Goal: Task Accomplishment & Management: Manage account settings

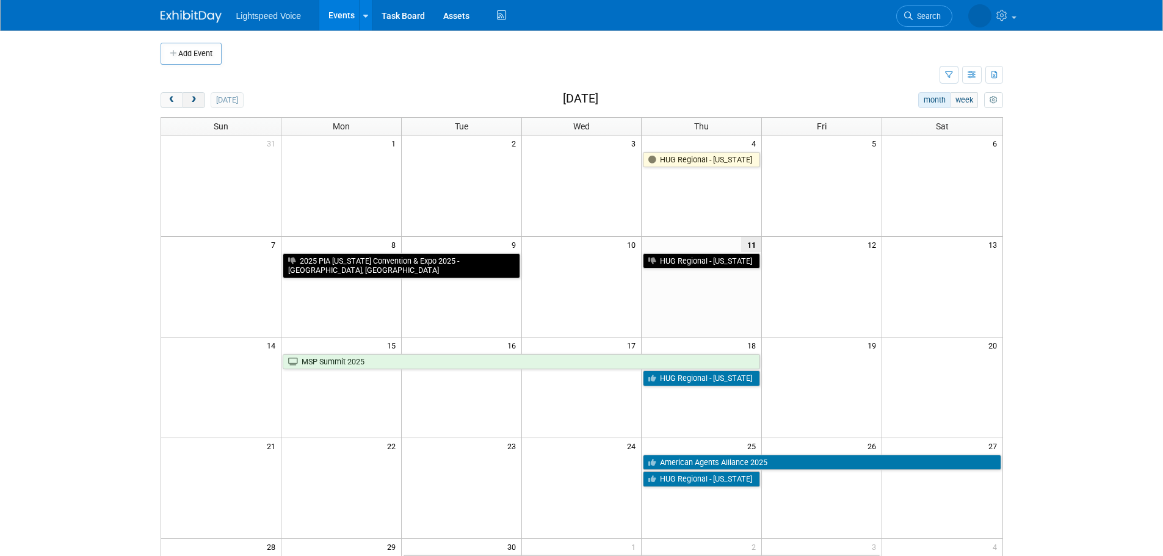
click at [203, 99] on button "next" at bounding box center [194, 100] width 23 height 16
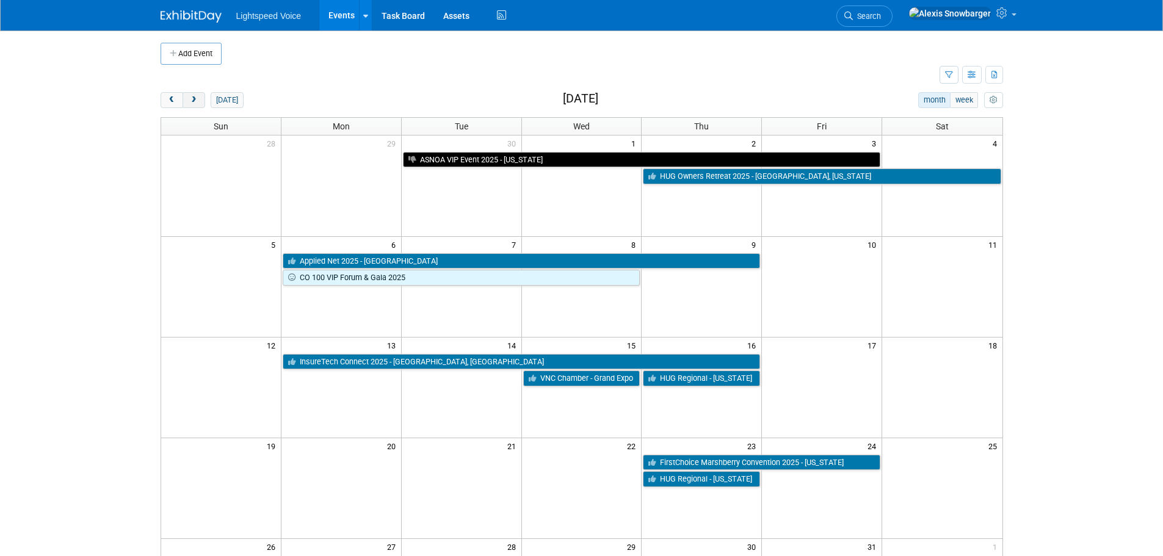
click at [203, 99] on button "next" at bounding box center [194, 100] width 23 height 16
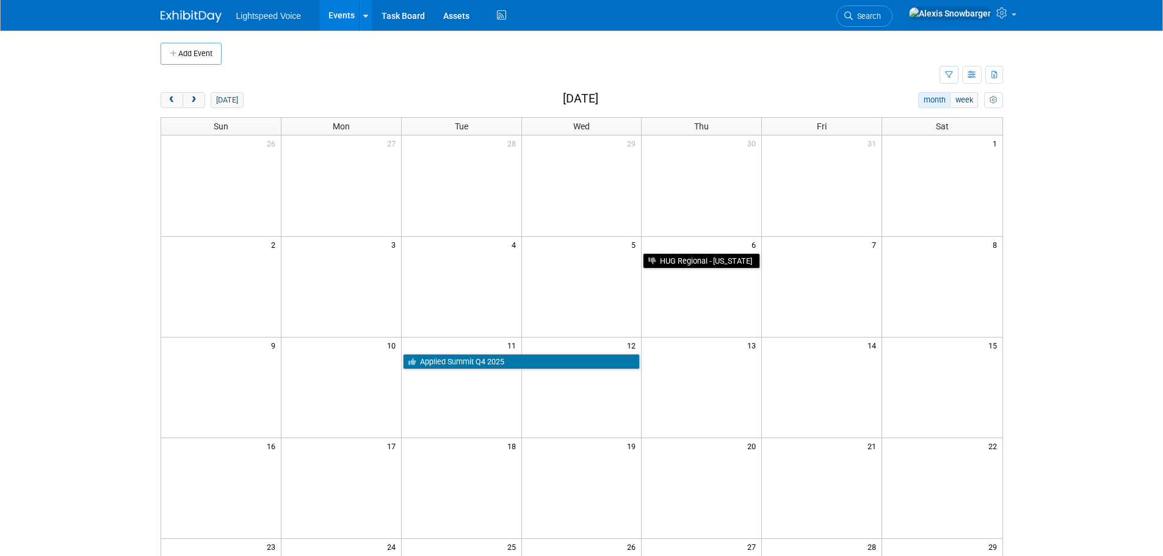
click at [206, 99] on div "[DATE]" at bounding box center [202, 100] width 83 height 16
click at [205, 98] on div "[DATE]" at bounding box center [202, 100] width 83 height 16
click at [199, 98] on button "next" at bounding box center [194, 100] width 23 height 16
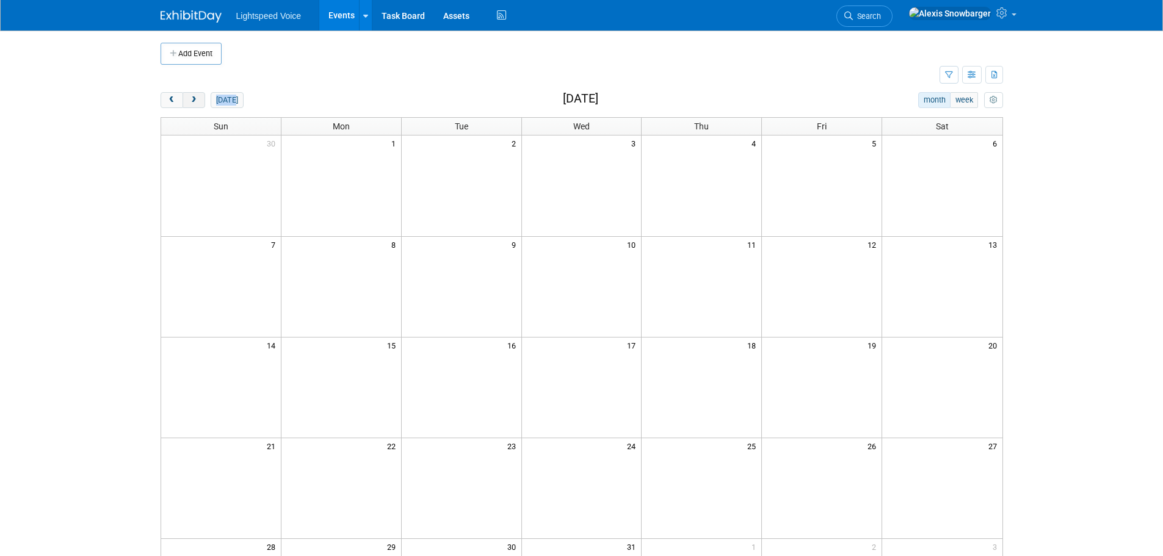
click at [198, 98] on button "next" at bounding box center [194, 100] width 23 height 16
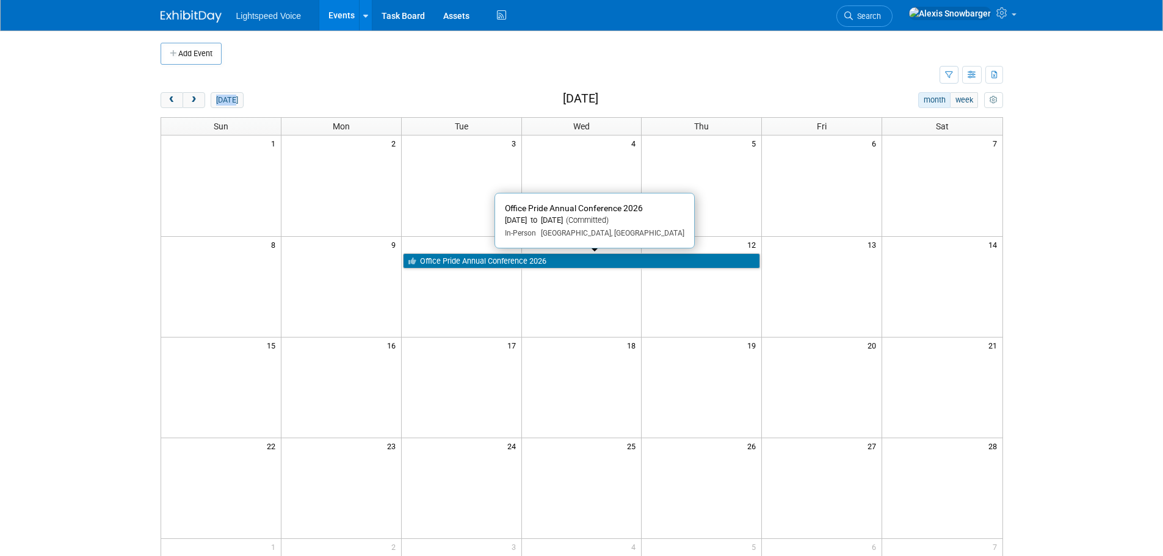
click at [438, 267] on link "Office Pride Annual Conference 2026" at bounding box center [582, 261] width 358 height 16
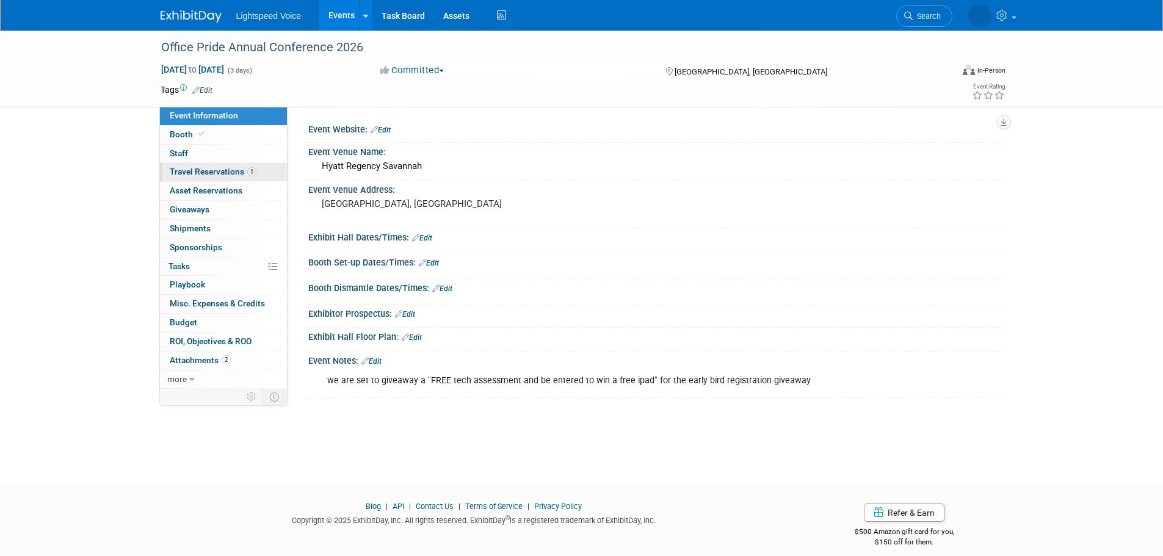
click at [208, 174] on span "Travel Reservations 1" at bounding box center [213, 172] width 87 height 10
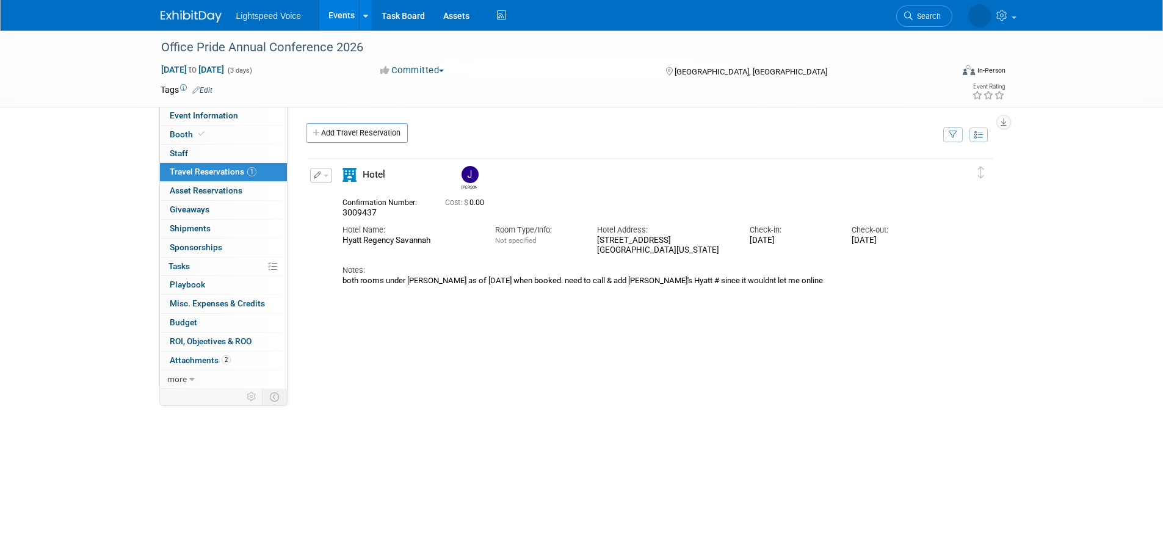
click at [318, 176] on icon "button" at bounding box center [318, 175] width 8 height 7
click at [335, 198] on button "Edit Reservation" at bounding box center [362, 197] width 103 height 18
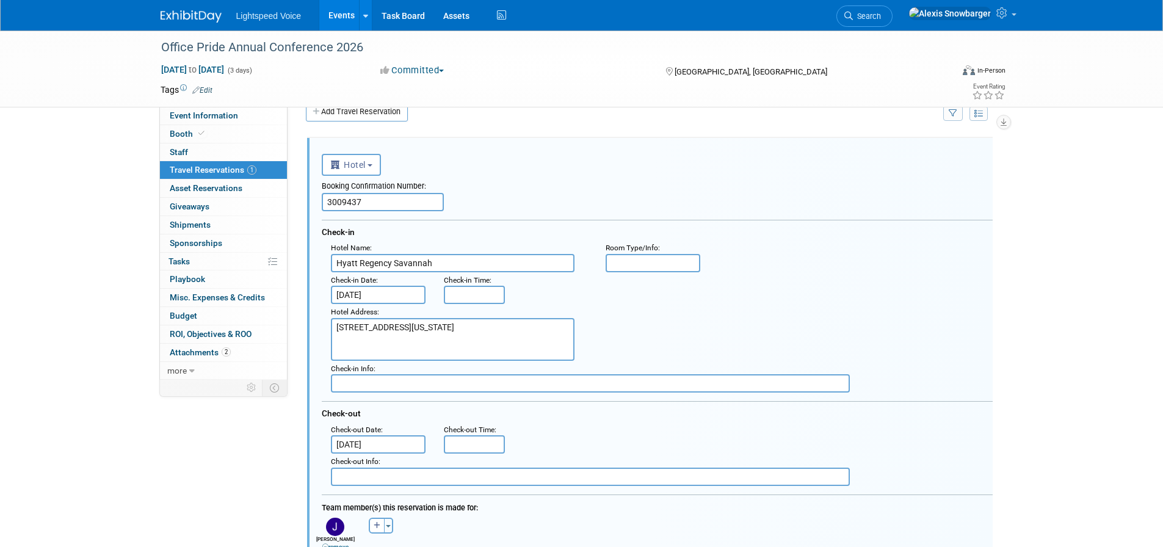
click at [390, 200] on input "3009437" at bounding box center [383, 202] width 122 height 18
paste input "6074669"
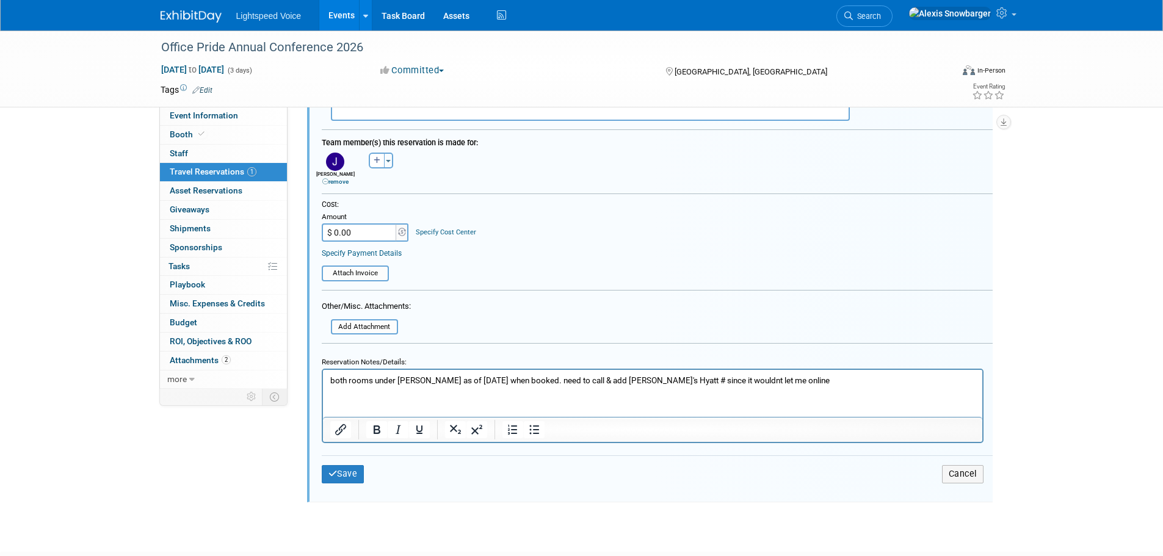
scroll to position [388, 0]
type input "60746697"
click at [441, 383] on p "both rooms under Joel as of 9/4/25 when booked. need to call & add Joel's Hyatt…" at bounding box center [652, 380] width 645 height 12
click at [448, 374] on p "both rooms under Joel as of 9/4/25 when booked. need to call & add Joel's Hyatt…" at bounding box center [652, 380] width 645 height 12
click at [487, 375] on p "both rooms under Joel as of 9/11/25 when booked. need to call & add Joel's Hyat…" at bounding box center [652, 380] width 645 height 12
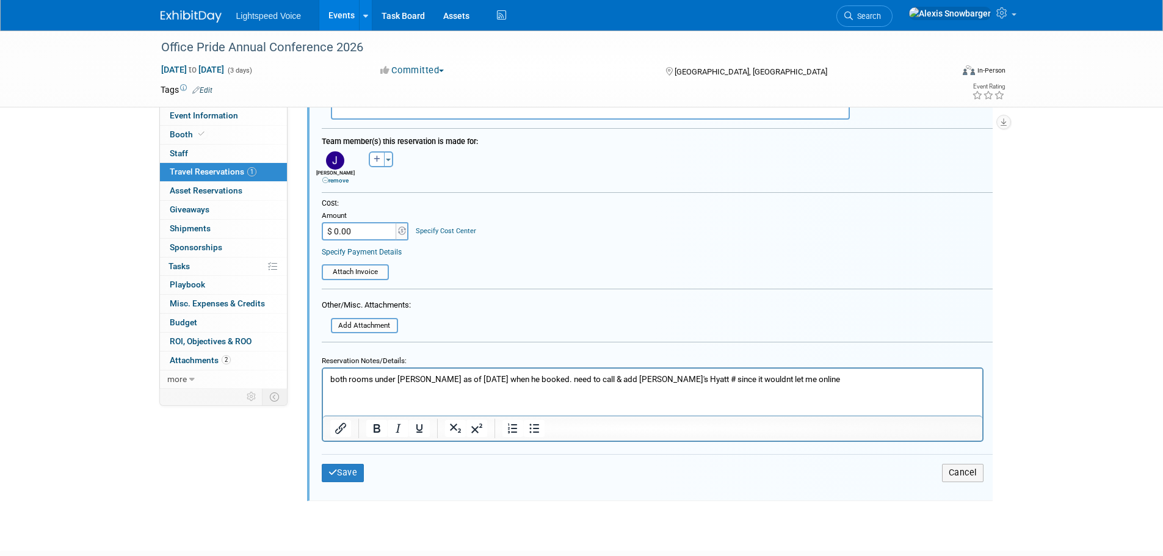
click at [525, 375] on p "both rooms under Joel as of 9/11/25 when he booked. need to call & add Joel's H…" at bounding box center [652, 380] width 645 height 12
drag, startPoint x: 783, startPoint y: 379, endPoint x: 555, endPoint y: 382, distance: 227.8
click at [555, 382] on p "both rooms under Joel as of 9/11/25 when he booked them. need to call & add Joe…" at bounding box center [652, 380] width 645 height 12
click at [336, 476] on icon "submit" at bounding box center [333, 472] width 9 height 9
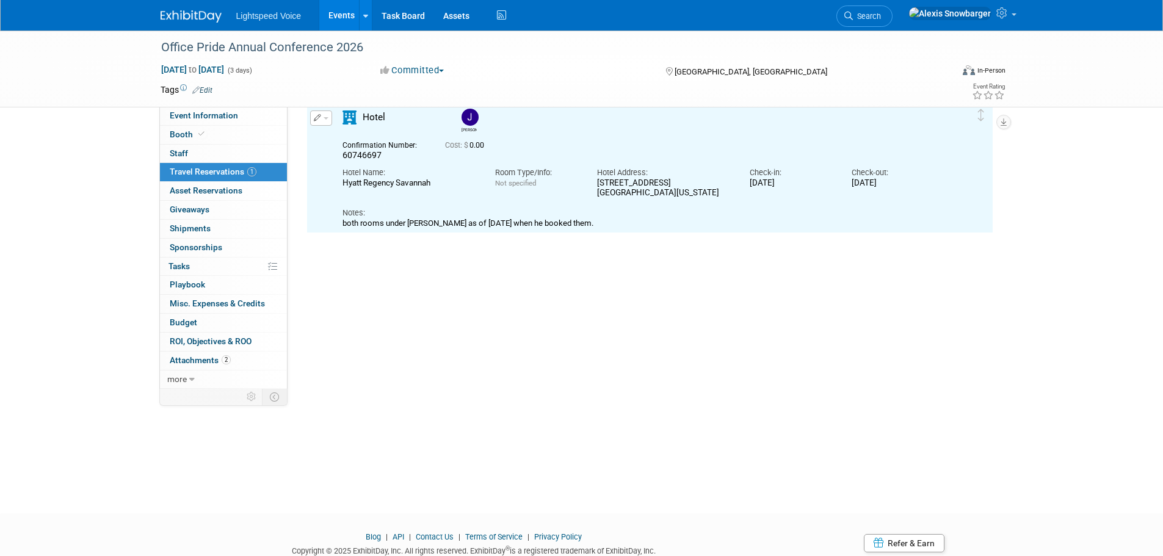
scroll to position [21, 0]
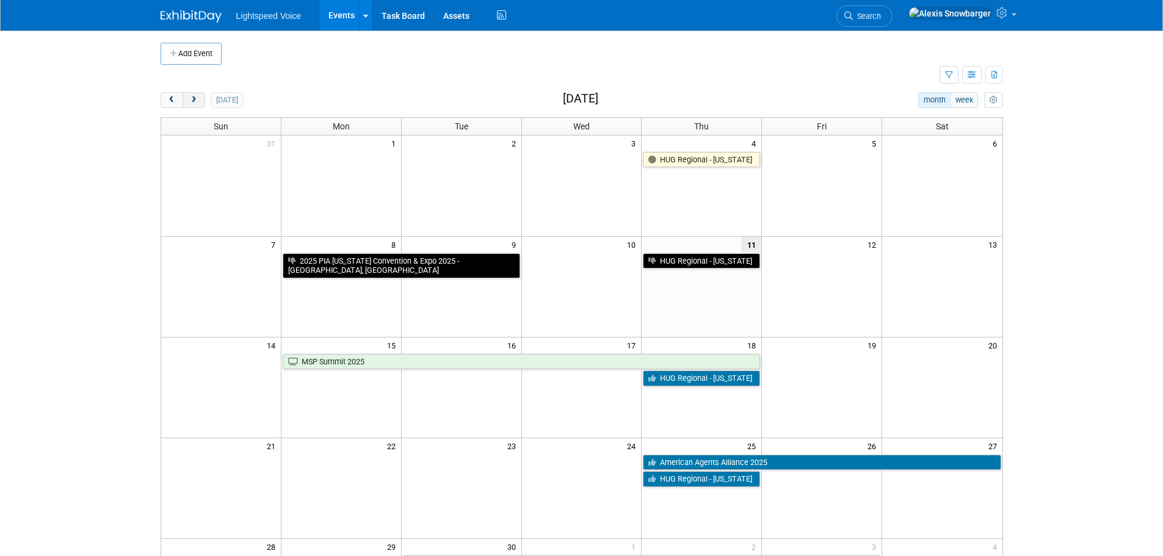
click at [197, 100] on span "next" at bounding box center [193, 100] width 9 height 8
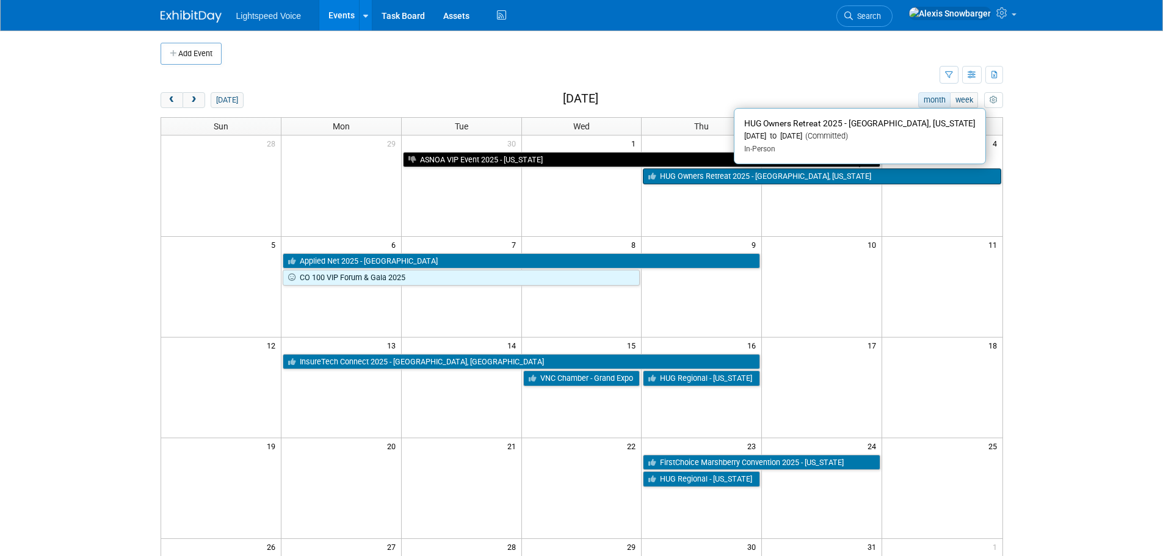
click at [685, 173] on link "HUG Owners Retreat 2025 - [GEOGRAPHIC_DATA], [US_STATE]" at bounding box center [822, 177] width 358 height 16
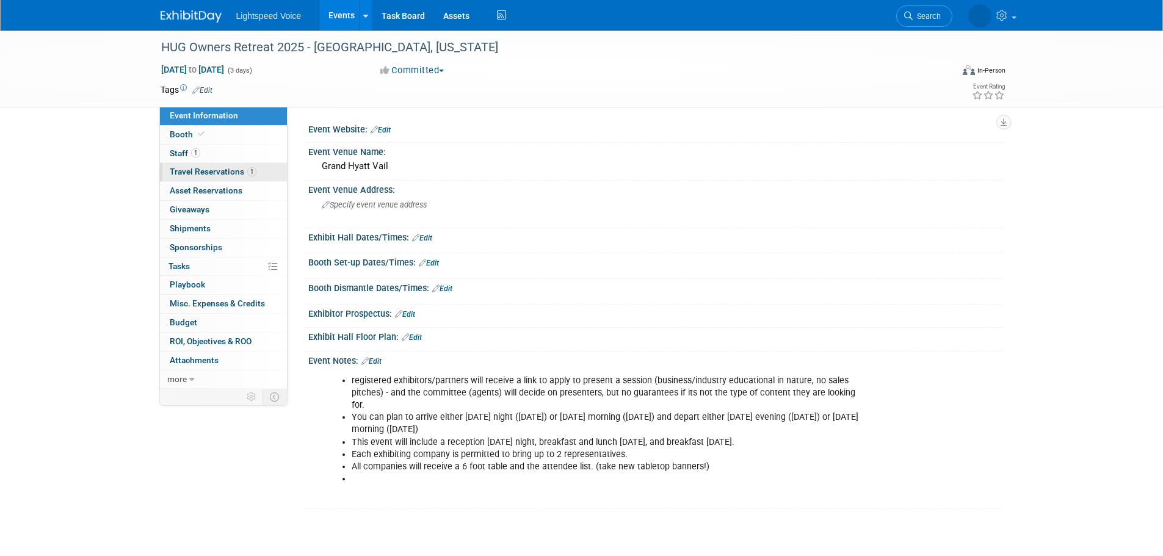
click at [223, 172] on span "Travel Reservations 1" at bounding box center [213, 172] width 87 height 10
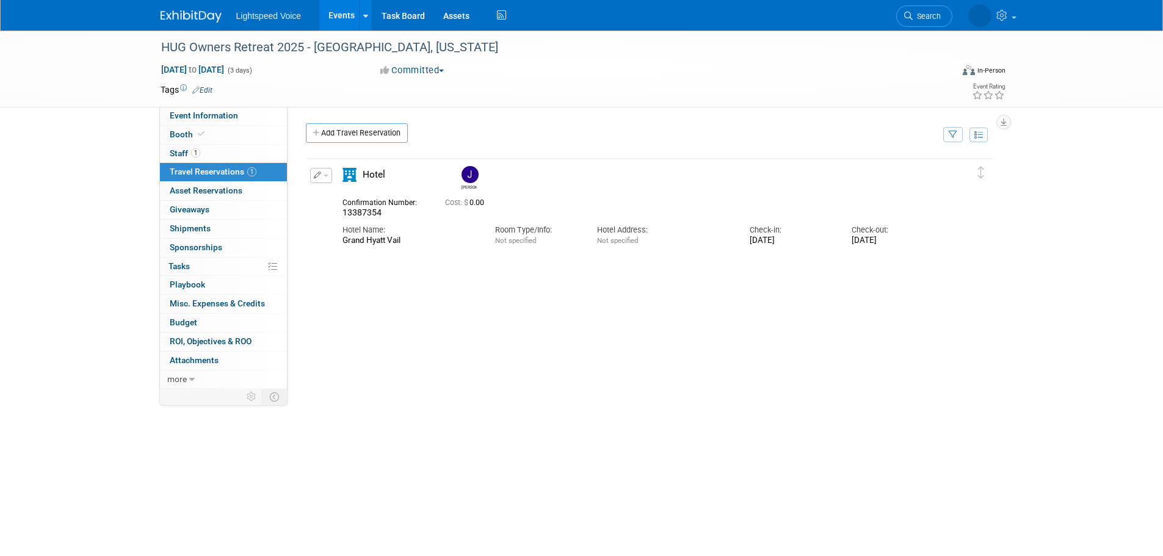
click at [332, 12] on link "Events" at bounding box center [341, 15] width 45 height 31
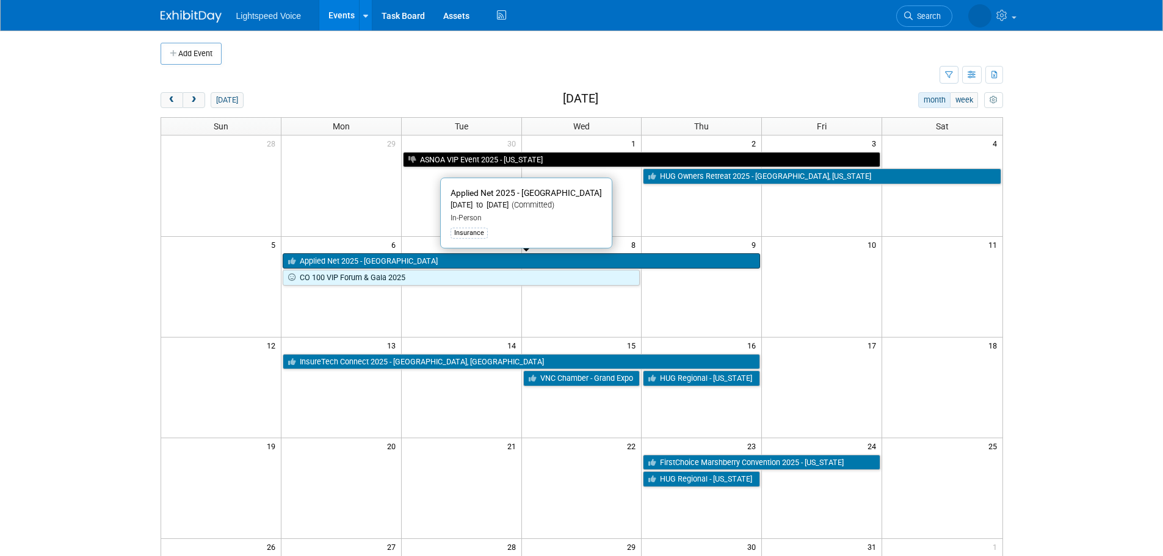
click at [326, 260] on link "Applied Net 2025 - [GEOGRAPHIC_DATA]" at bounding box center [522, 261] width 478 height 16
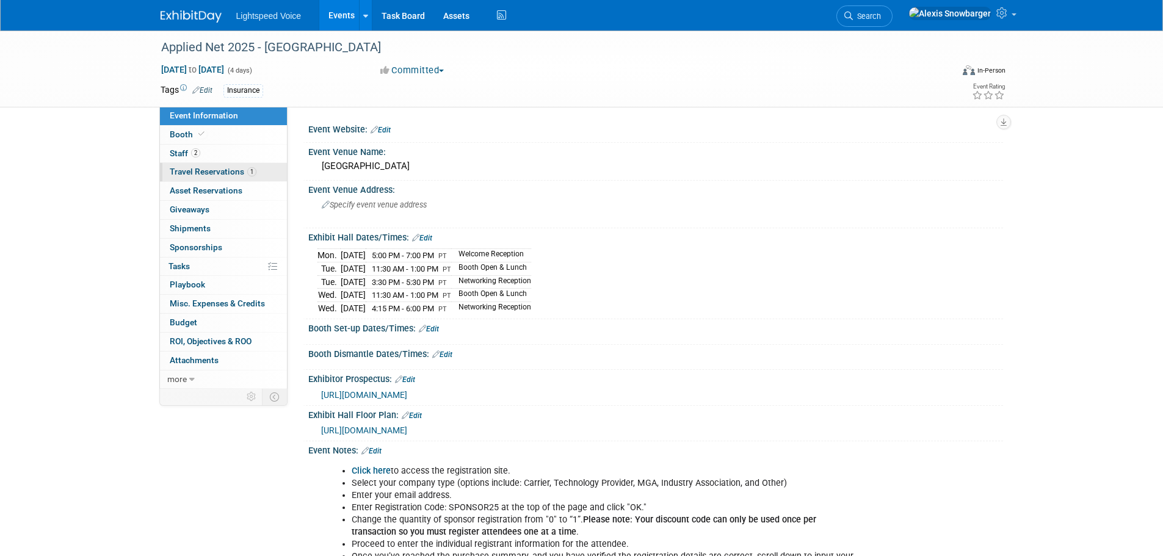
click at [205, 169] on span "Travel Reservations 1" at bounding box center [213, 172] width 87 height 10
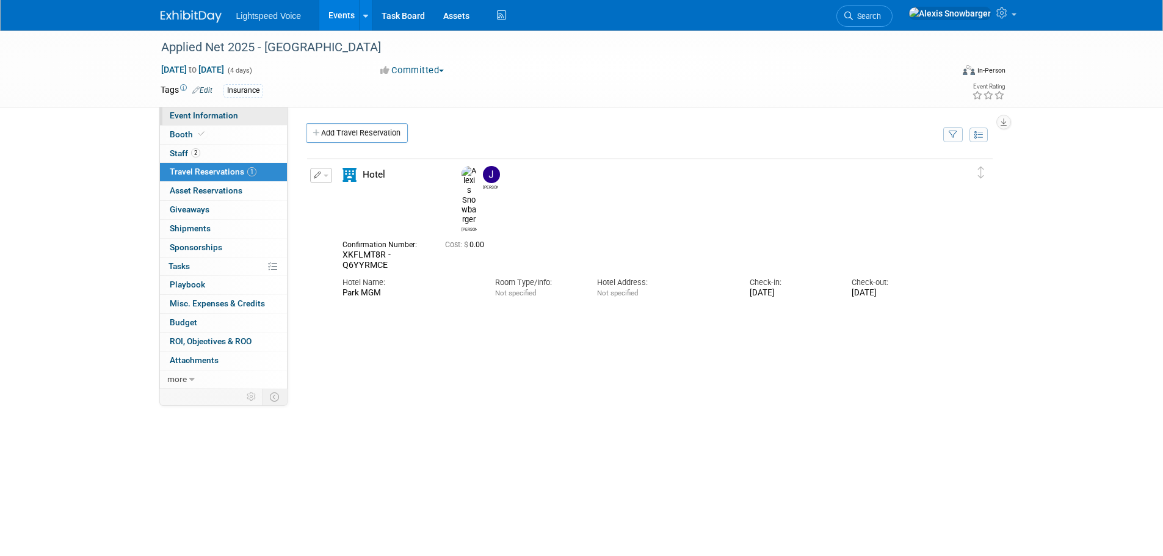
click at [250, 111] on link "Event Information" at bounding box center [223, 116] width 127 height 18
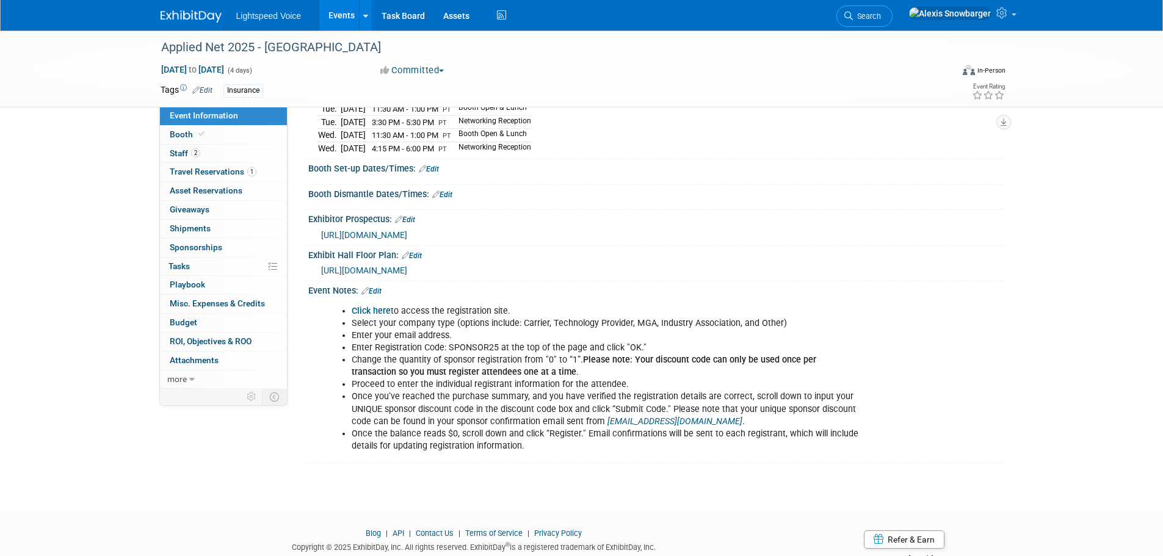
scroll to position [197, 0]
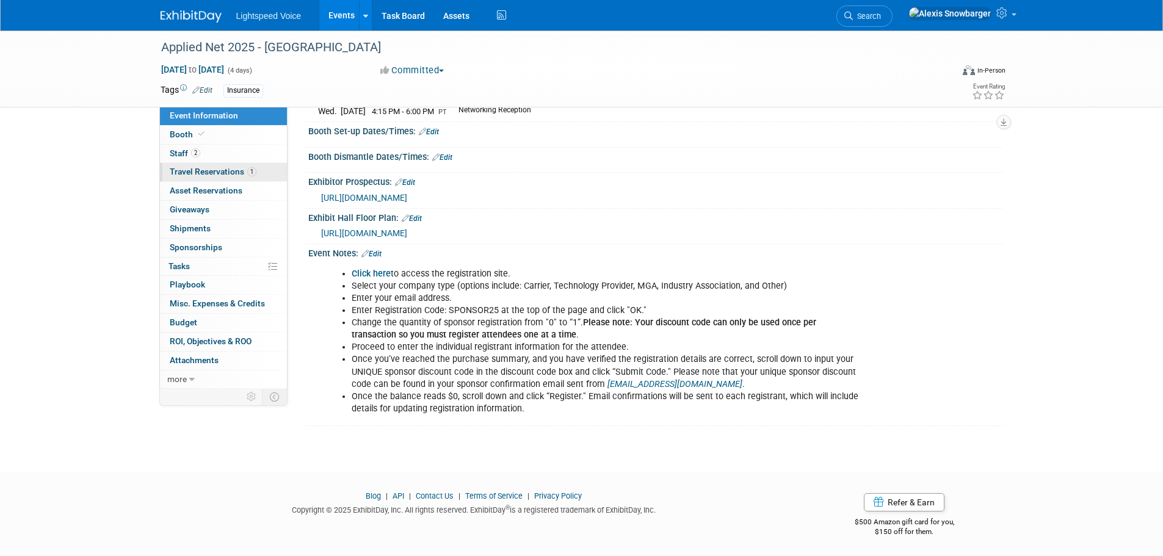
click at [213, 165] on link "1 Travel Reservations 1" at bounding box center [223, 172] width 127 height 18
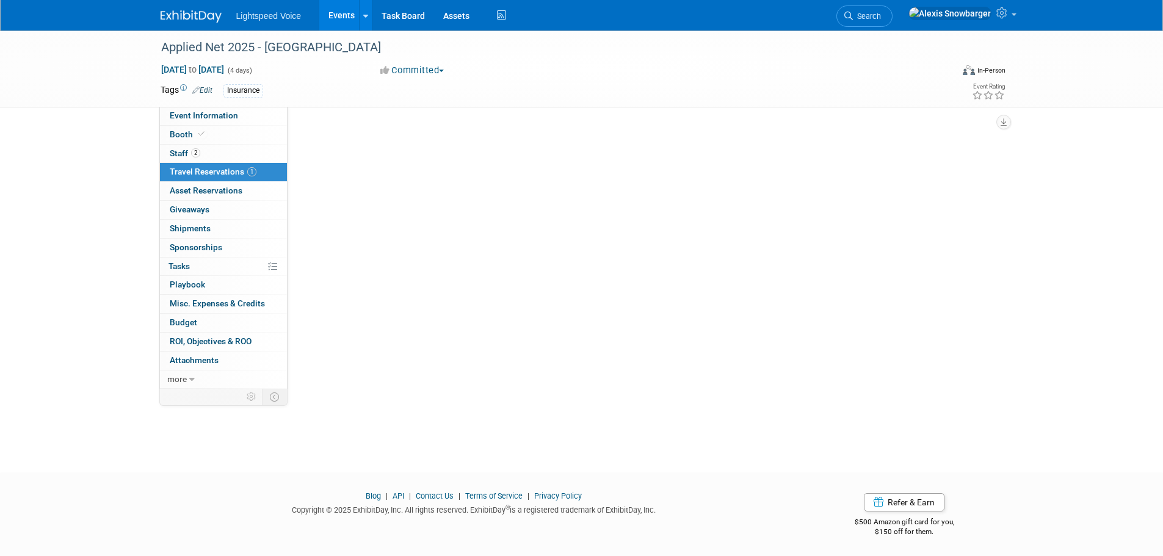
scroll to position [0, 0]
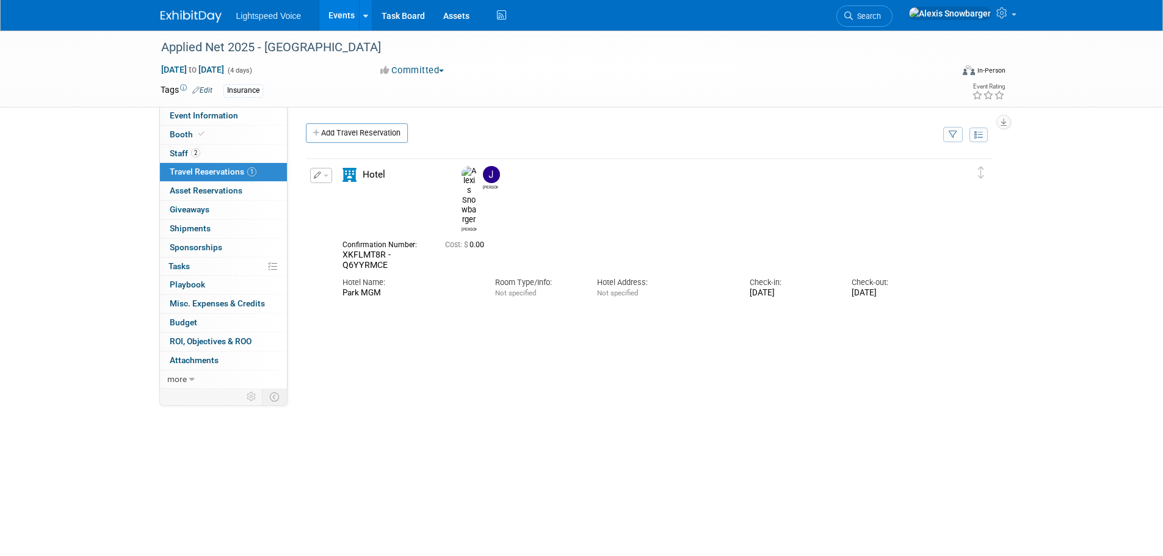
click at [321, 176] on button "button" at bounding box center [321, 175] width 22 height 15
click at [353, 202] on button "Edit Reservation" at bounding box center [362, 197] width 103 height 18
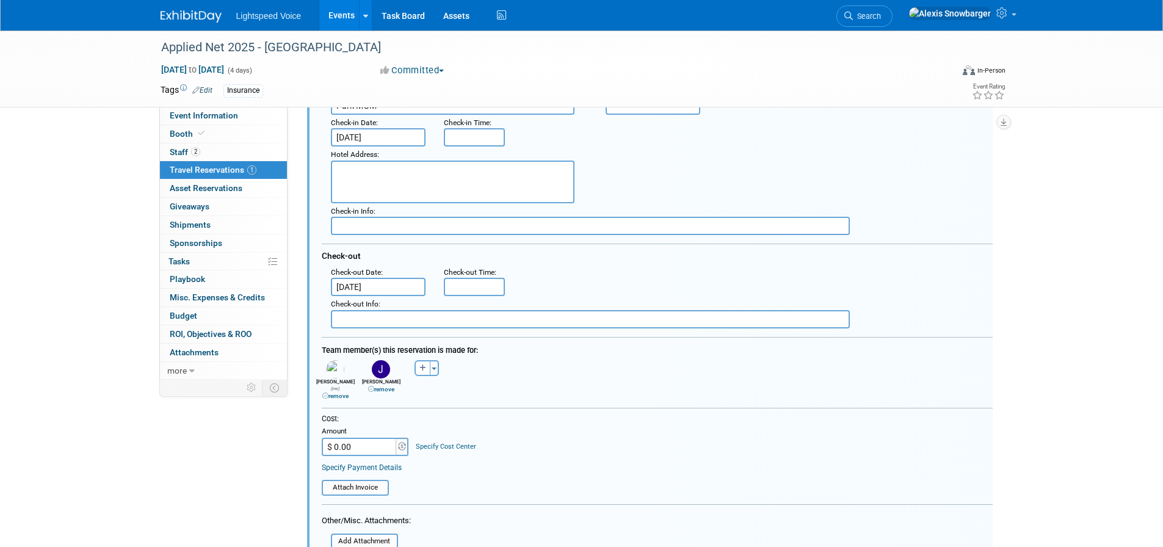
scroll to position [205, 0]
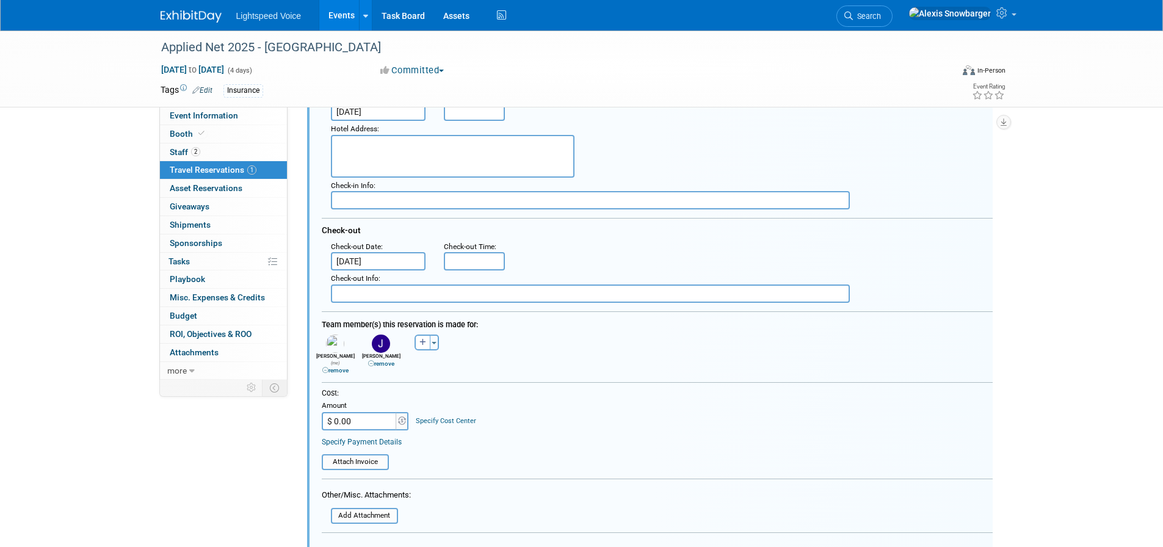
click at [347, 367] on link "remove" at bounding box center [335, 370] width 26 height 7
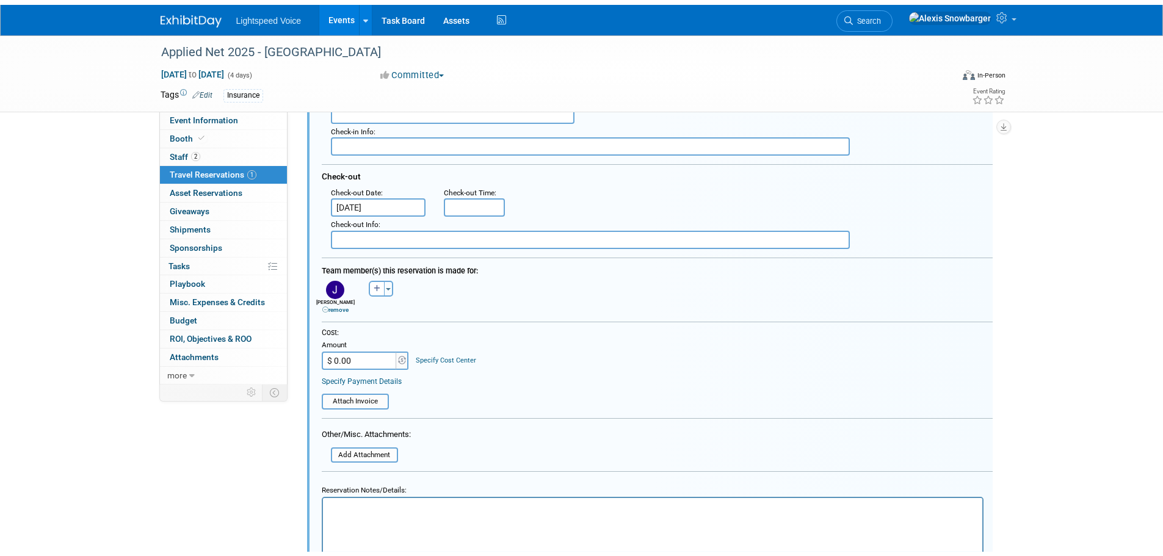
scroll to position [465, 0]
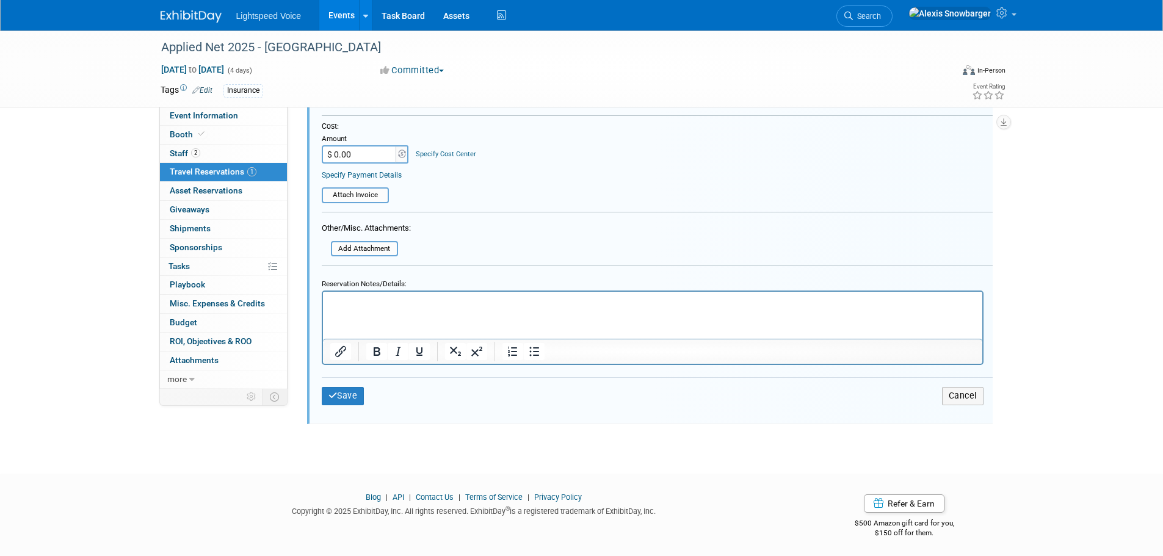
click at [374, 308] on html at bounding box center [651, 300] width 659 height 16
click at [354, 402] on button "Save" at bounding box center [343, 396] width 43 height 18
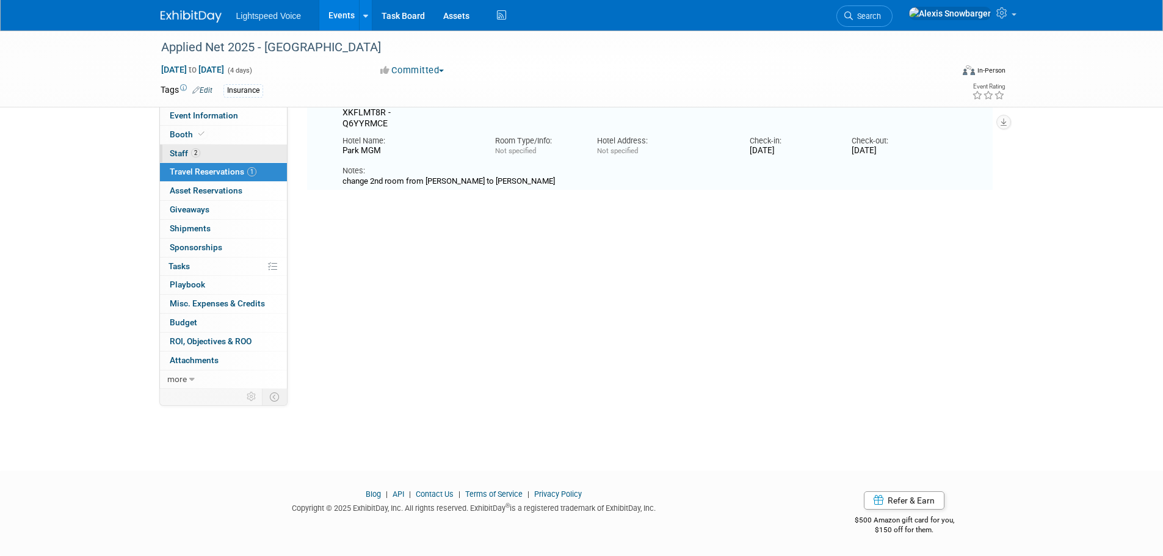
click at [222, 154] on link "2 Staff 2" at bounding box center [223, 154] width 127 height 18
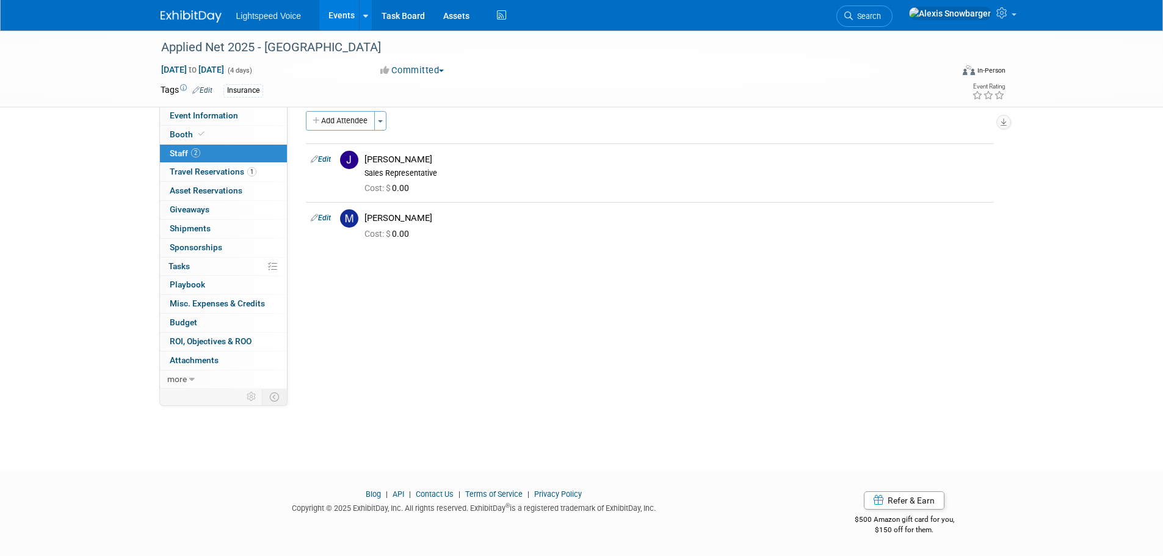
scroll to position [12, 0]
click at [225, 118] on span "Event Information" at bounding box center [204, 116] width 68 height 10
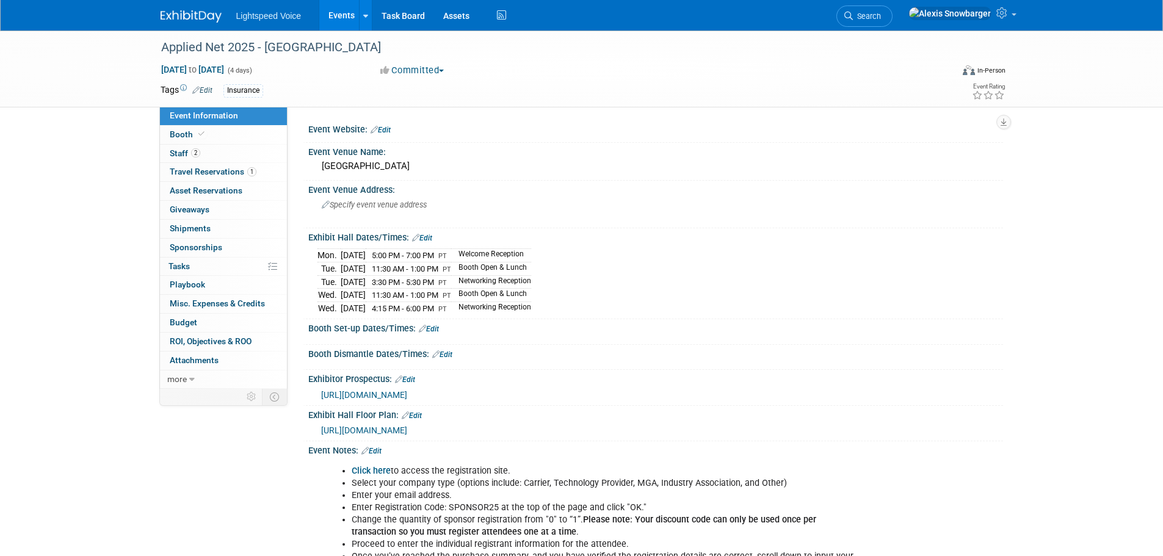
click at [341, 1] on link "Events" at bounding box center [341, 15] width 45 height 31
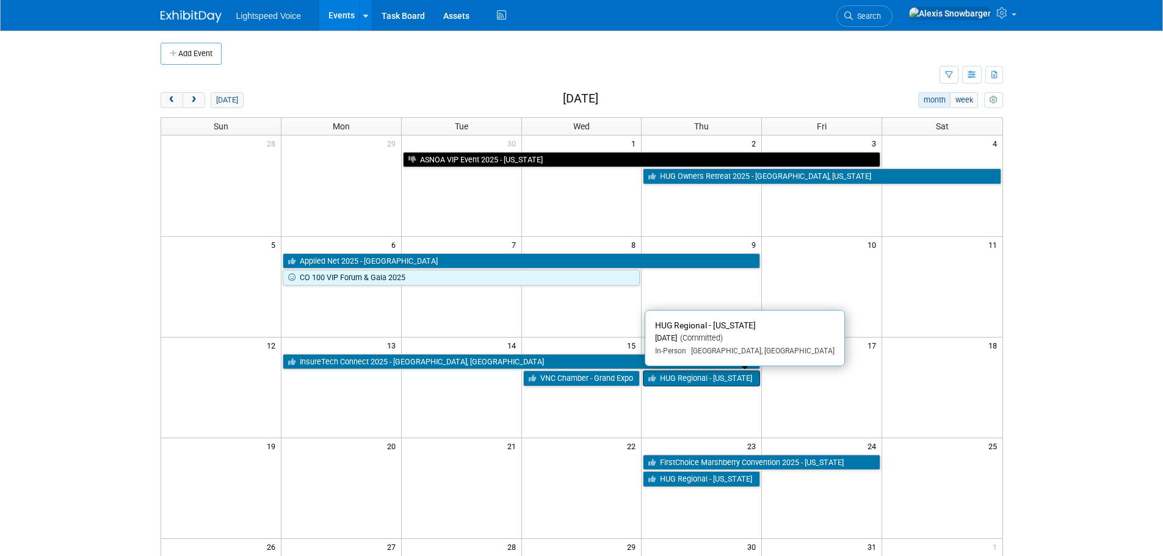
click at [674, 377] on link "HUG Regional - [US_STATE]" at bounding box center [701, 379] width 117 height 16
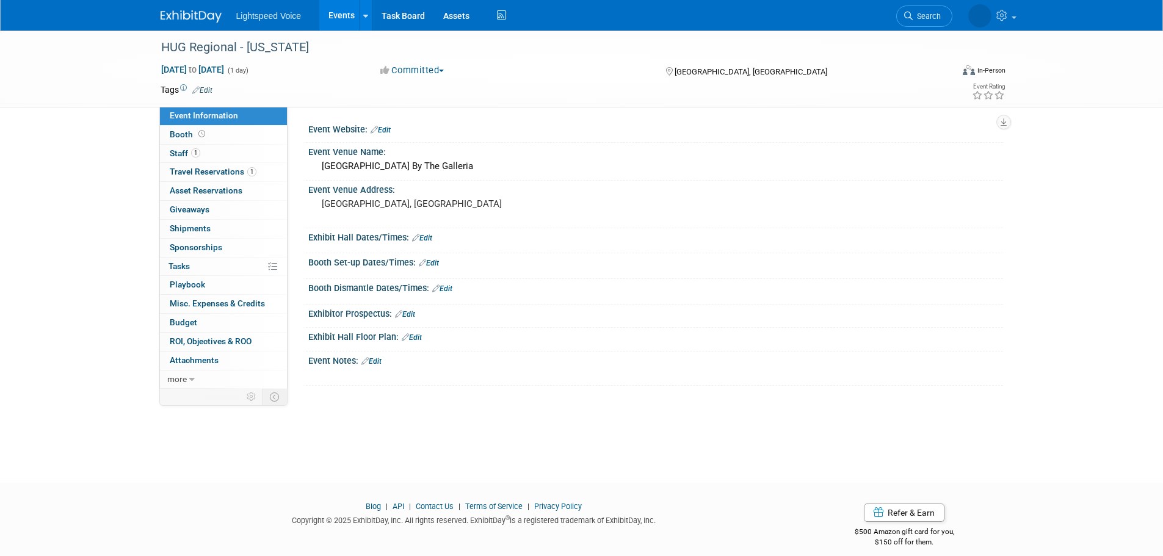
click at [346, 27] on link "Events" at bounding box center [341, 15] width 45 height 31
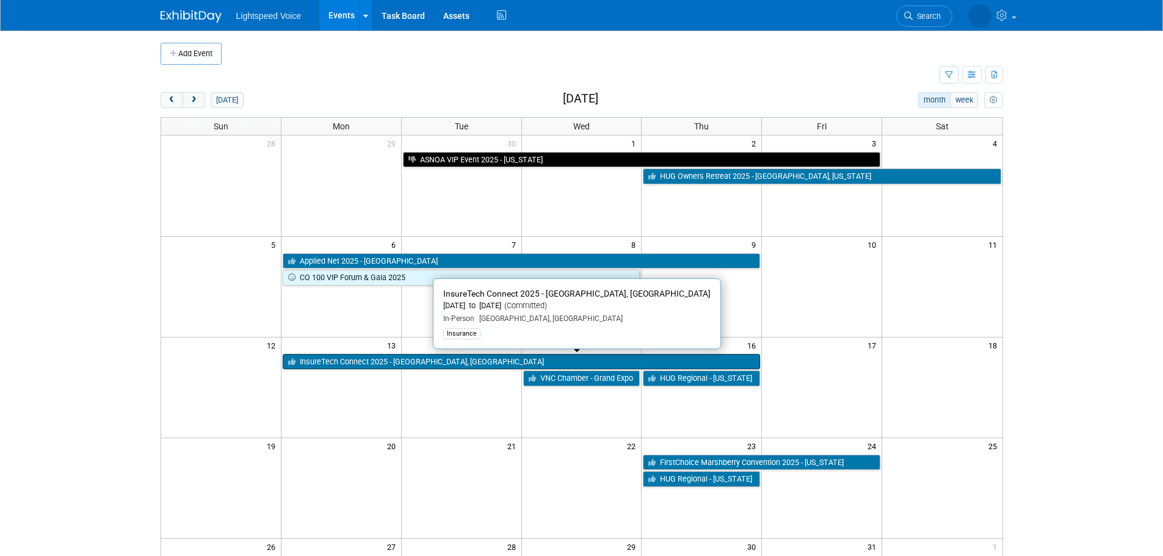
click at [401, 360] on link "InsureTech Connect 2025 - [GEOGRAPHIC_DATA], [GEOGRAPHIC_DATA]" at bounding box center [522, 362] width 478 height 16
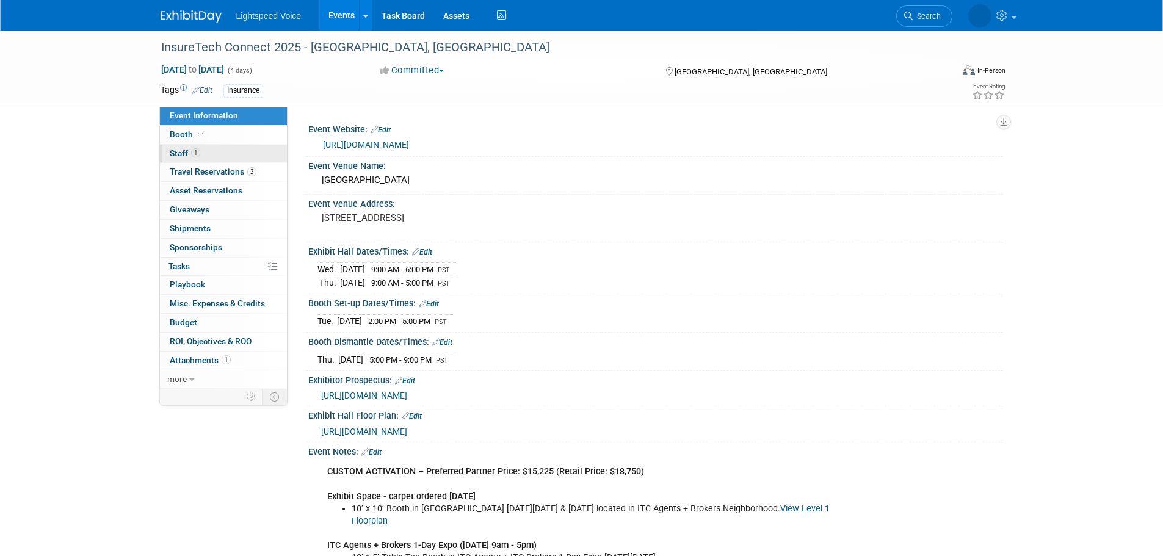
click at [215, 155] on link "1 Staff 1" at bounding box center [223, 154] width 127 height 18
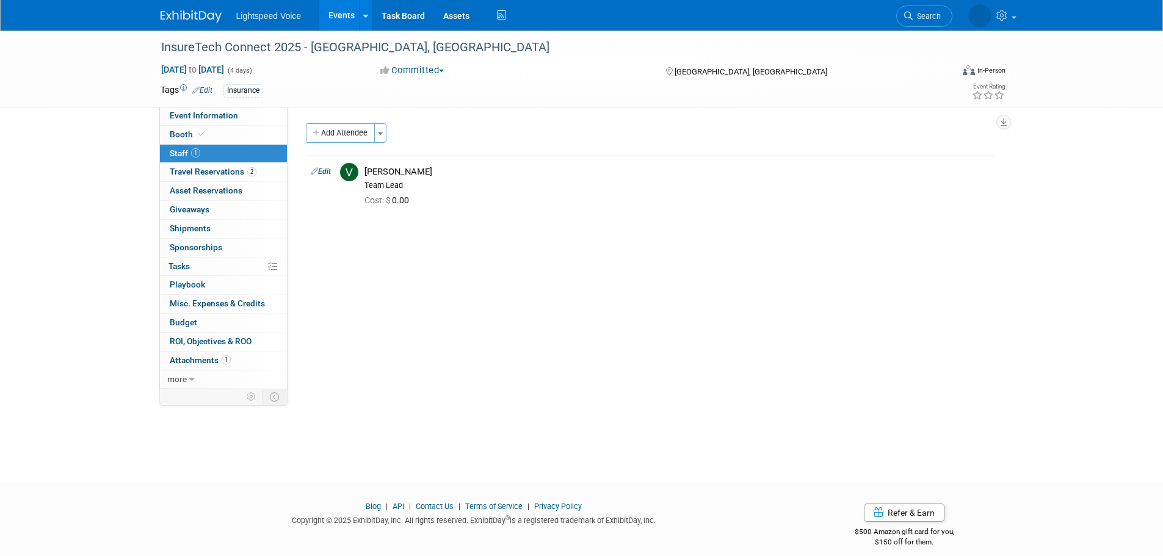
click at [341, 17] on link "Events" at bounding box center [341, 15] width 45 height 31
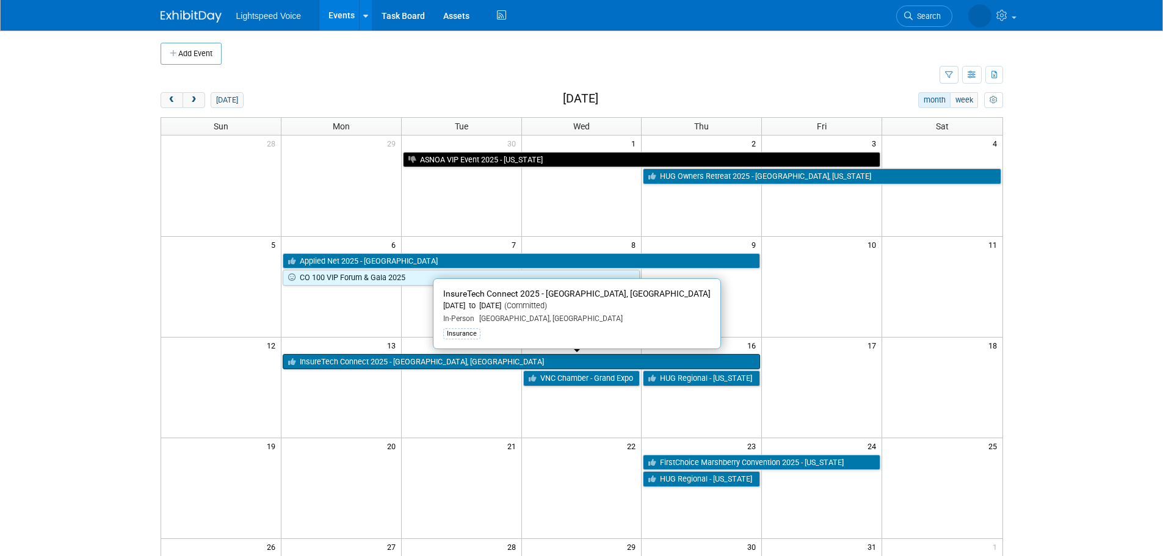
click at [344, 361] on link "InsureTech Connect 2025 - [GEOGRAPHIC_DATA], [GEOGRAPHIC_DATA]" at bounding box center [522, 362] width 478 height 16
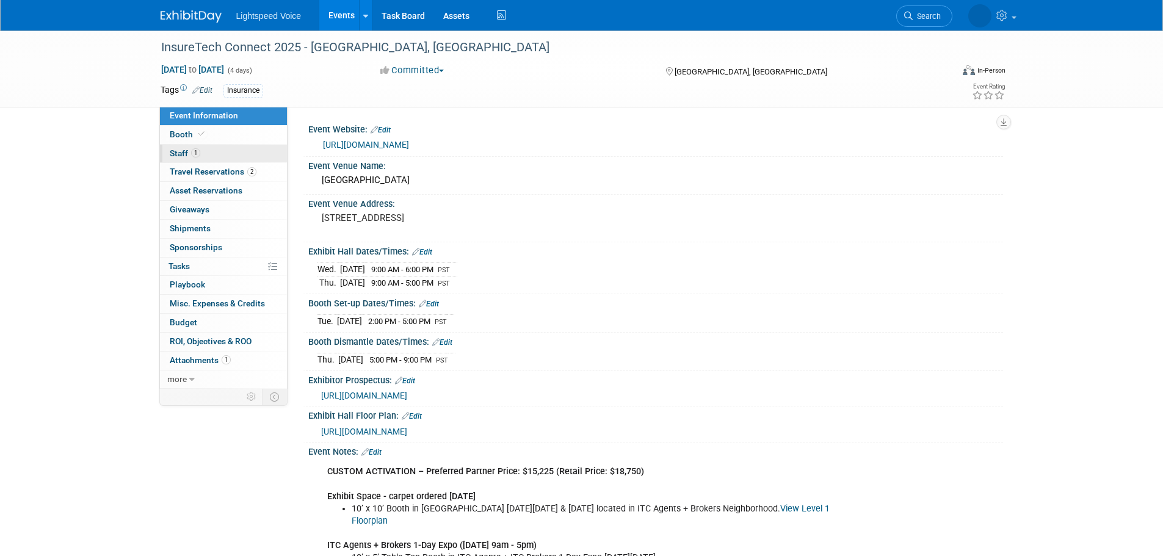
click at [222, 154] on link "1 Staff 1" at bounding box center [223, 154] width 127 height 18
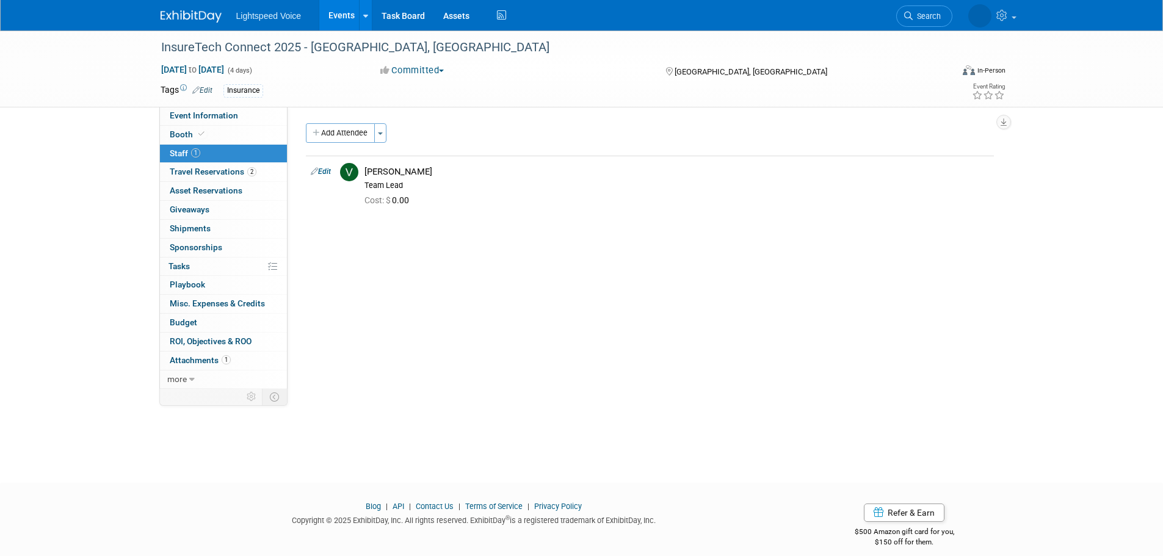
click at [342, 14] on link "Events" at bounding box center [341, 15] width 45 height 31
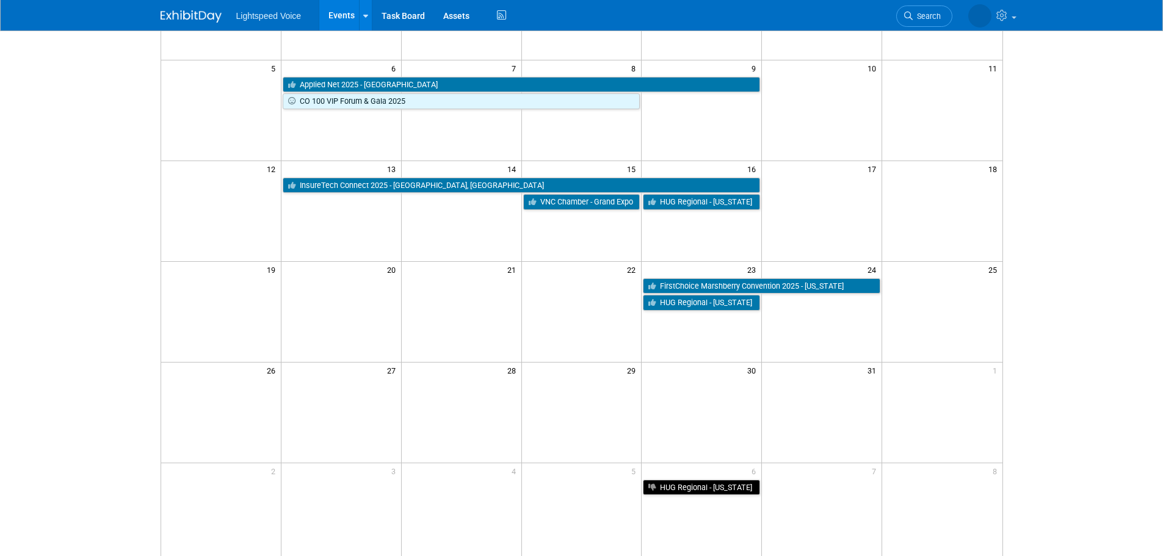
scroll to position [183, 0]
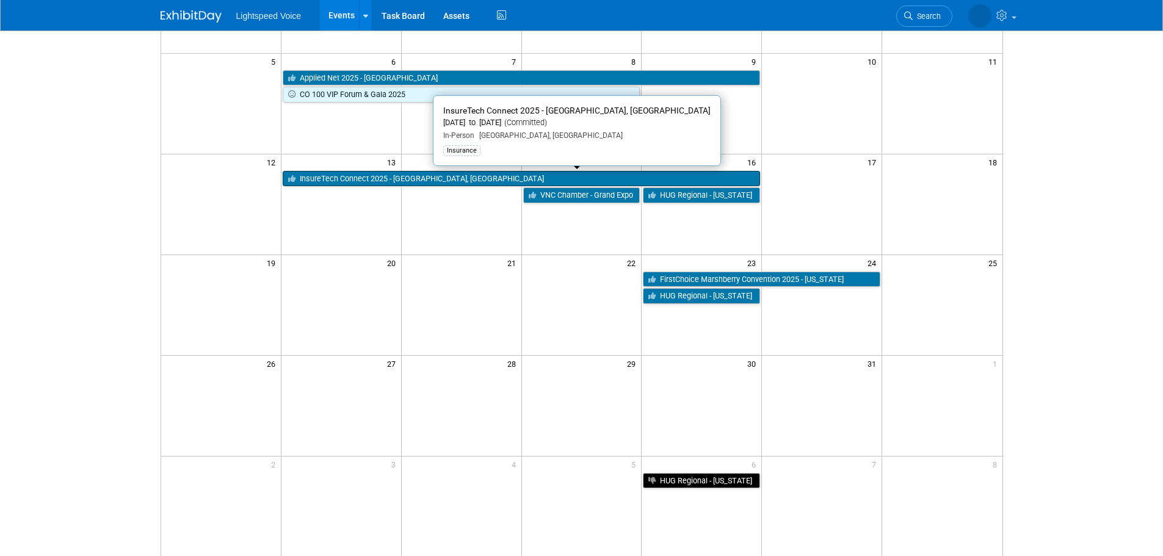
click at [559, 186] on link "InsureTech Connect 2025 - [GEOGRAPHIC_DATA], [GEOGRAPHIC_DATA]" at bounding box center [522, 179] width 478 height 16
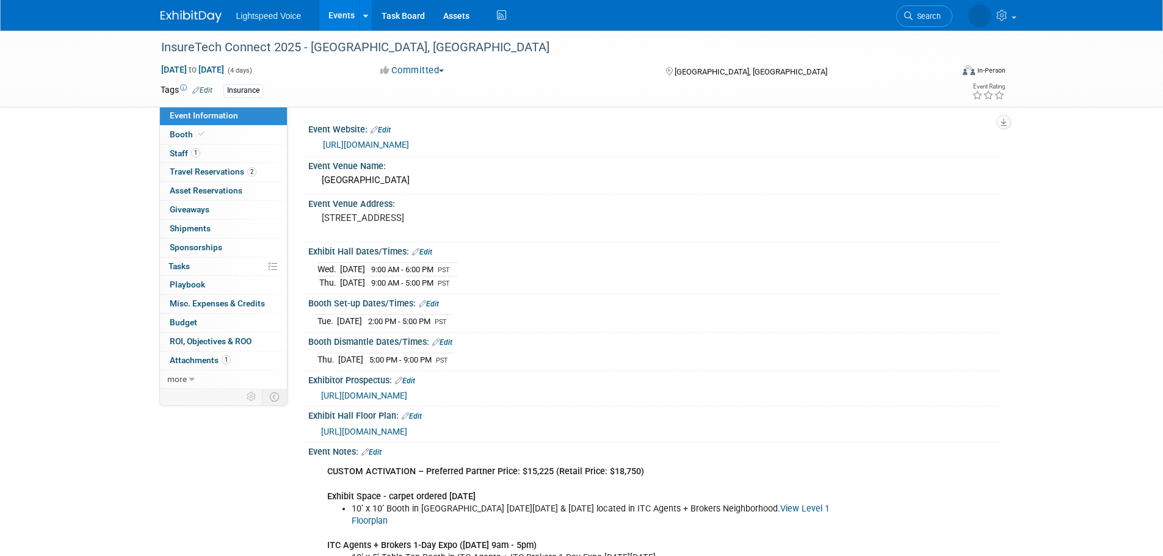
click at [558, 191] on div "[GEOGRAPHIC_DATA]" at bounding box center [655, 181] width 695 height 20
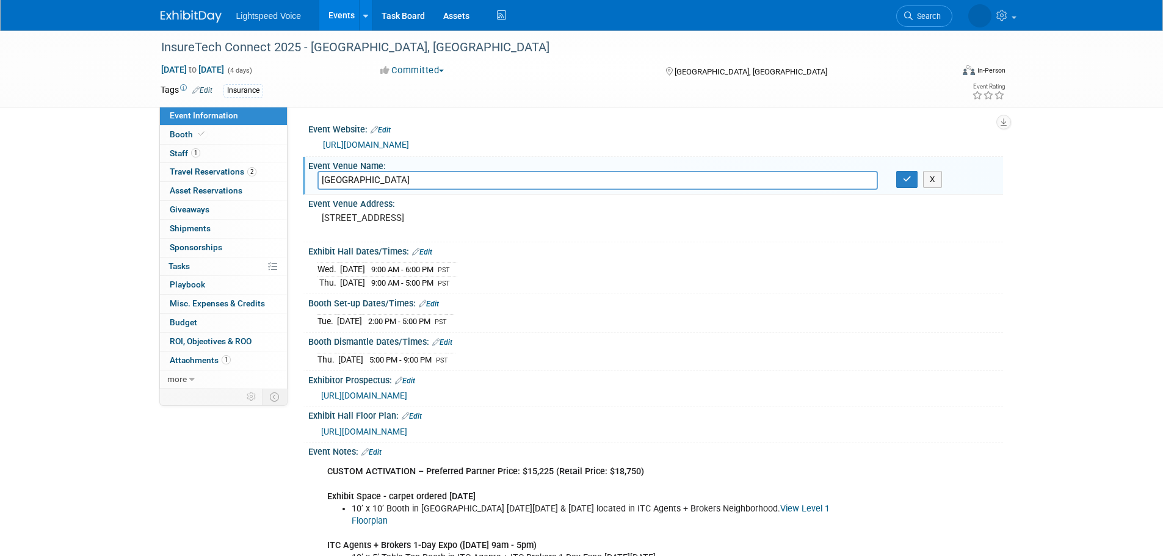
click at [329, 10] on link "Events" at bounding box center [341, 15] width 45 height 31
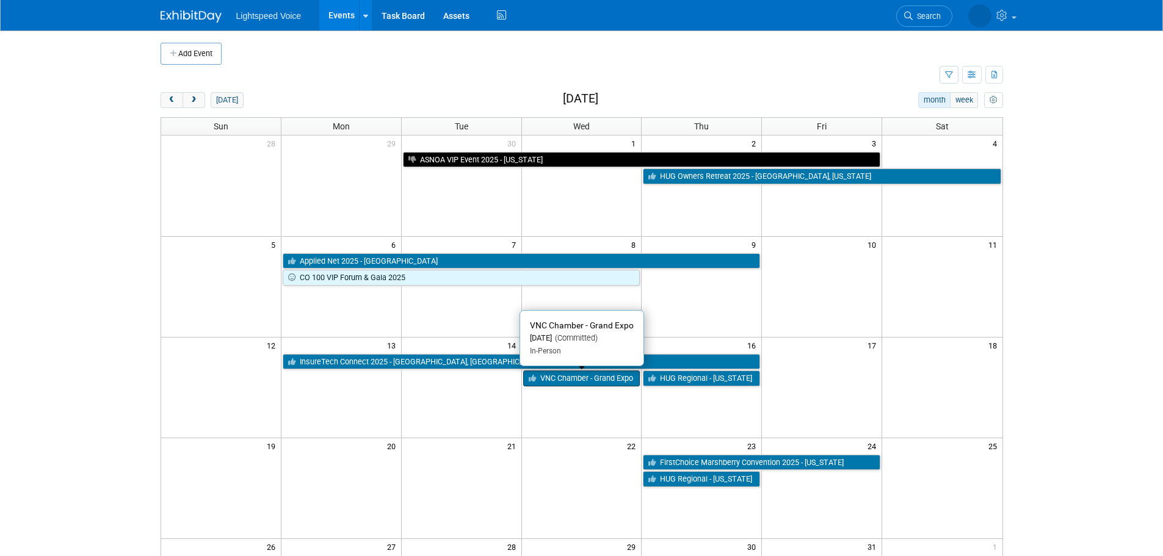
click at [567, 384] on link "VNC Chamber - Grand Expo" at bounding box center [581, 379] width 117 height 16
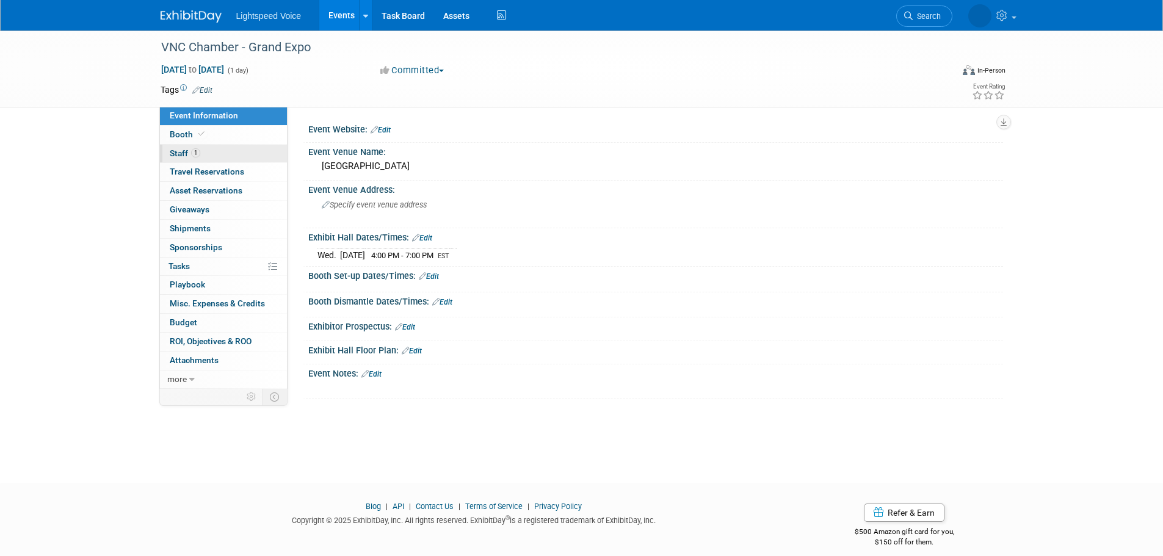
click at [208, 153] on link "1 Staff 1" at bounding box center [223, 154] width 127 height 18
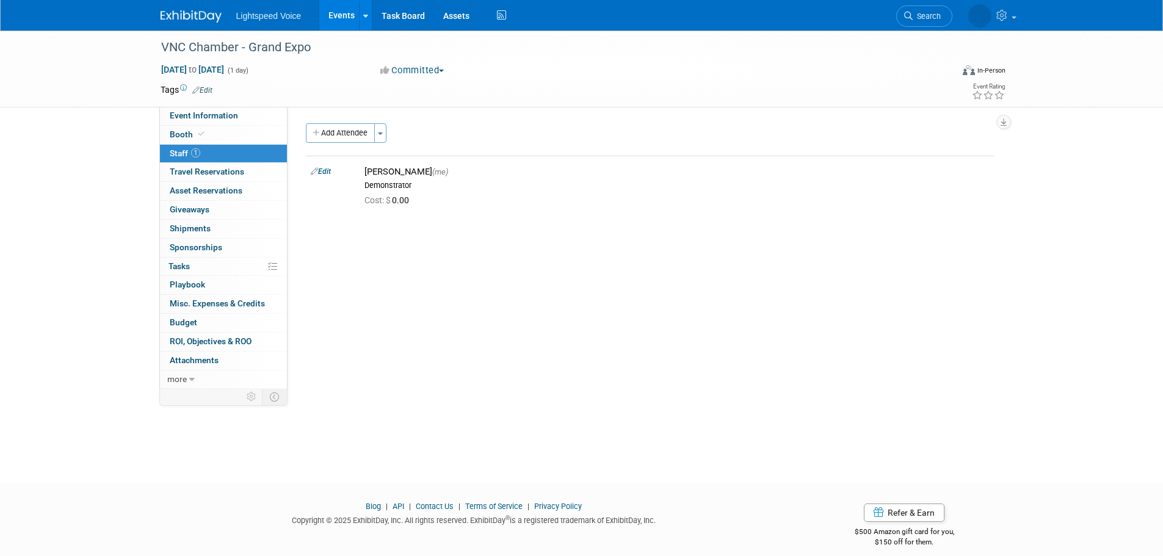
click at [338, 11] on link "Events" at bounding box center [341, 15] width 45 height 31
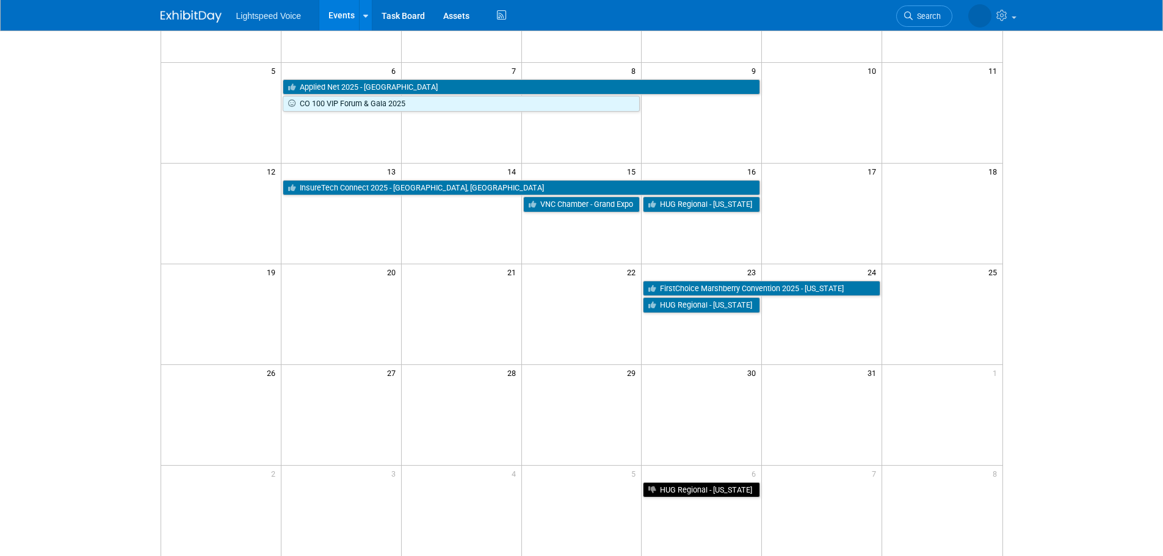
scroll to position [183, 0]
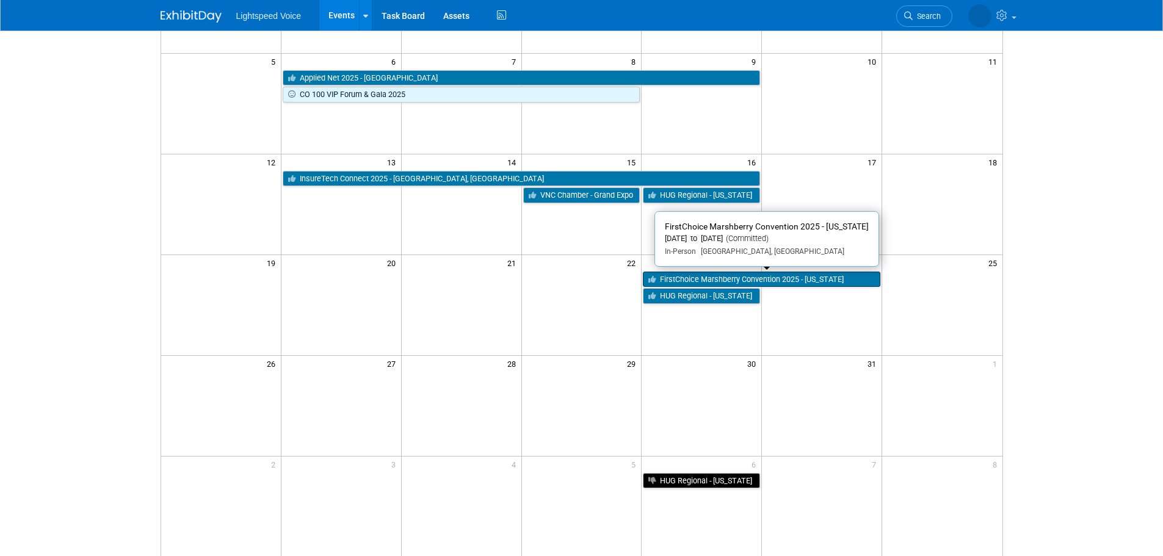
click at [683, 280] on link "FirstChoice Marshberry Convention 2025 - [US_STATE]" at bounding box center [762, 280] width 238 height 16
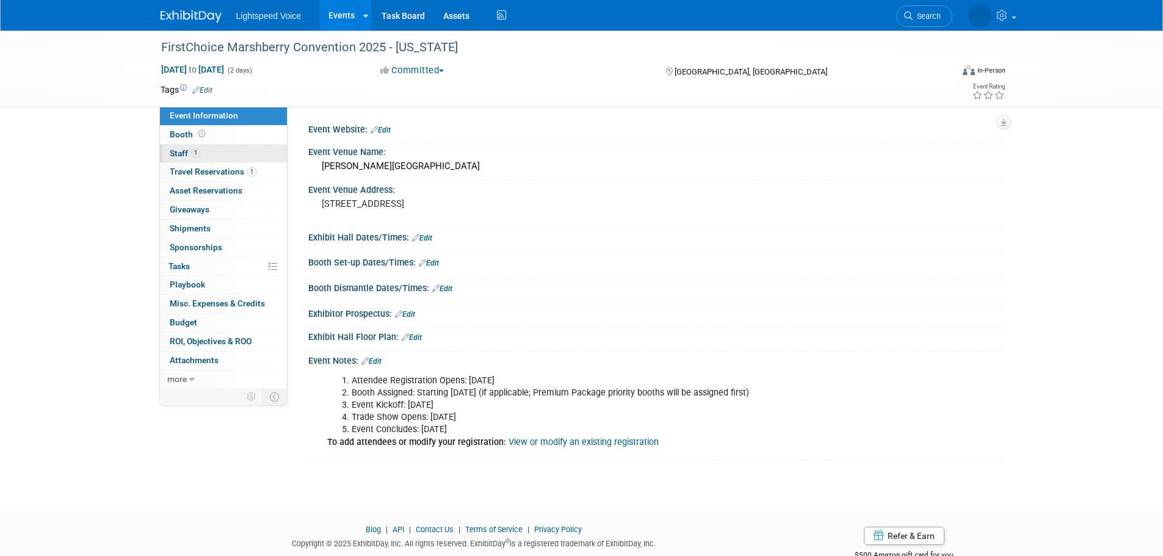
click at [200, 155] on link "1 Staff 1" at bounding box center [223, 154] width 127 height 18
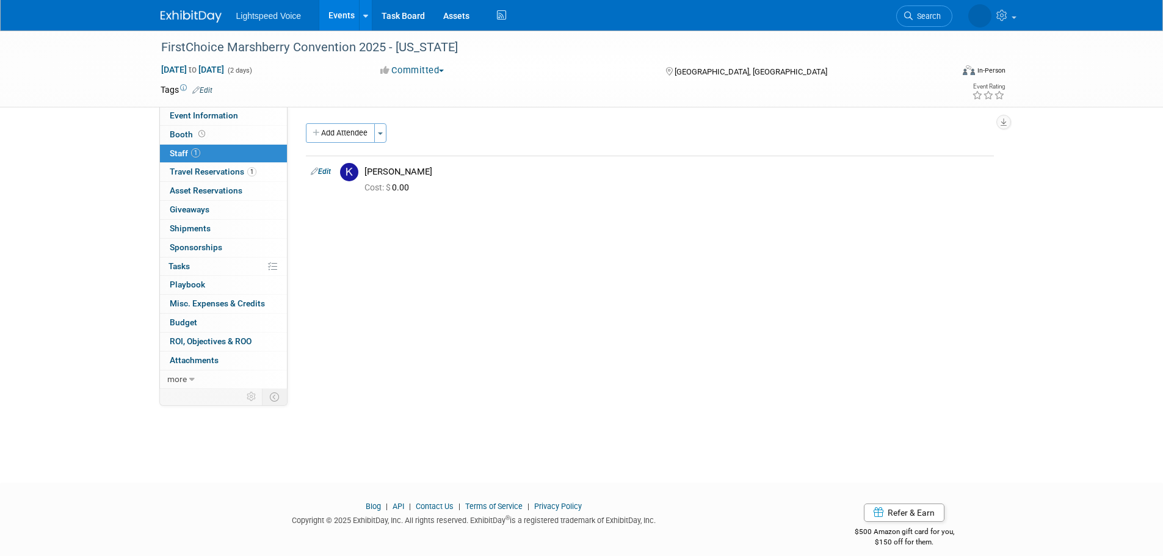
click at [335, 8] on link "Events" at bounding box center [341, 15] width 45 height 31
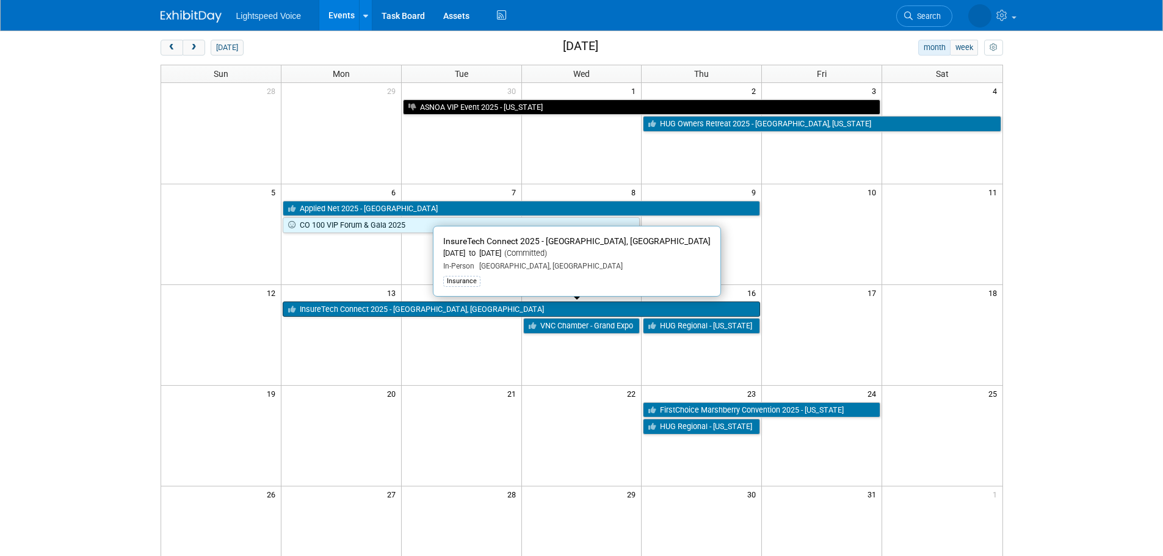
scroll to position [183, 0]
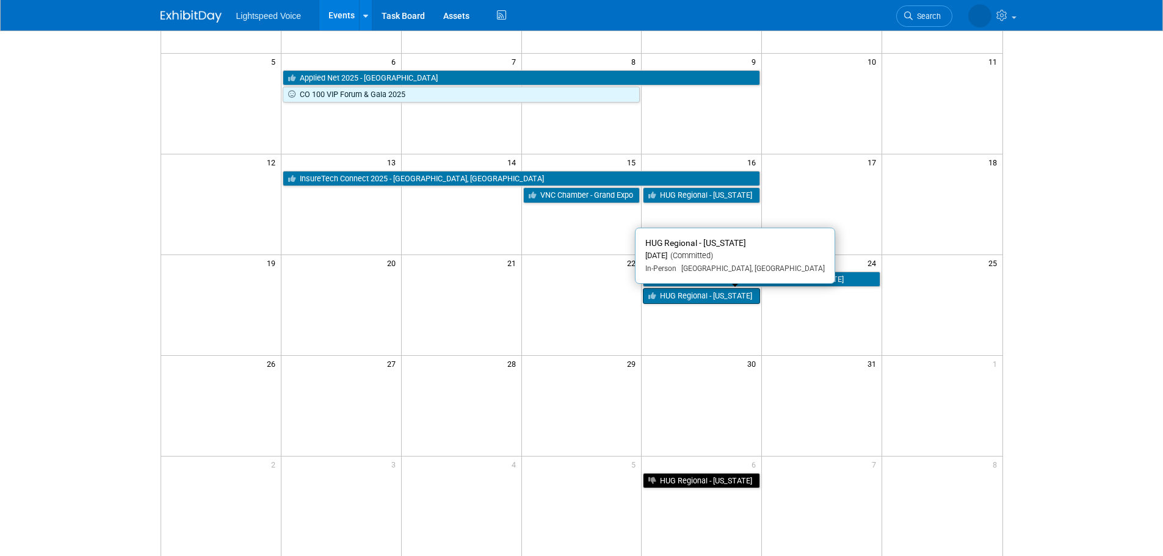
click at [664, 304] on link "HUG Regional - [US_STATE]" at bounding box center [701, 296] width 117 height 16
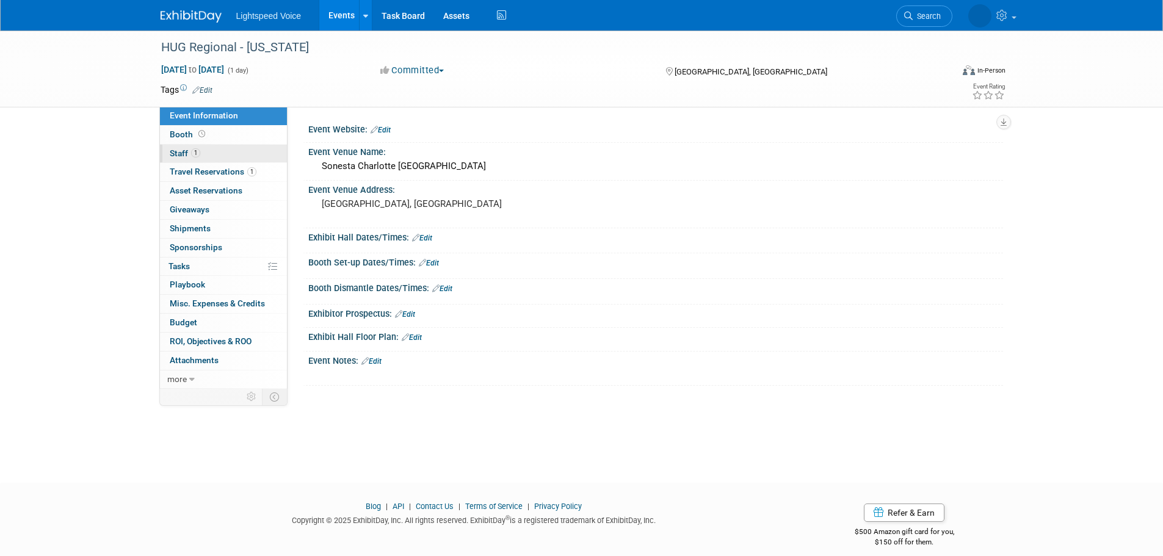
click at [198, 146] on link "1 Staff 1" at bounding box center [223, 154] width 127 height 18
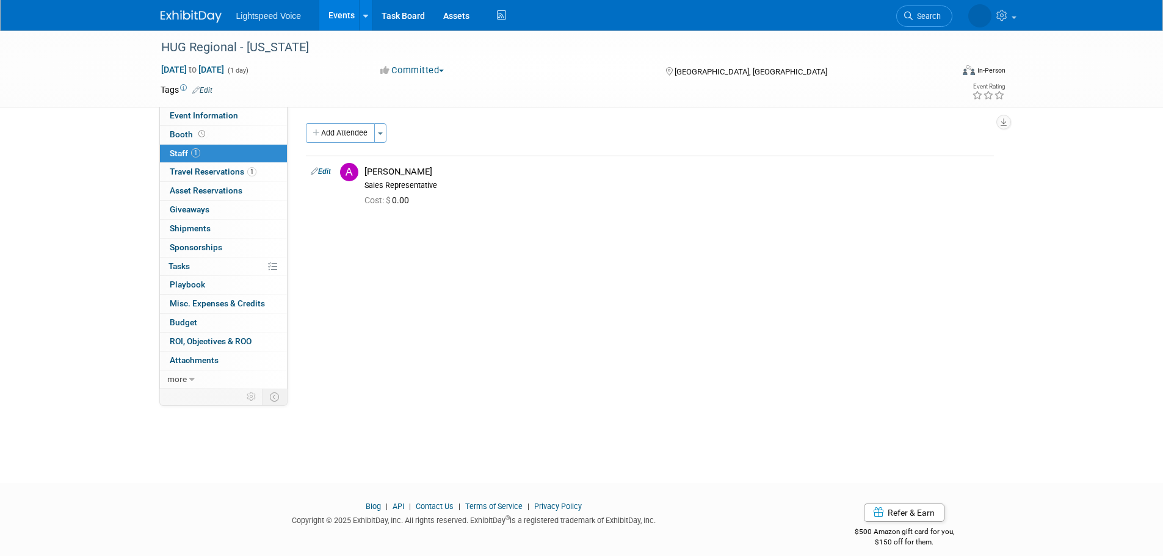
click at [344, 7] on link "Events" at bounding box center [341, 15] width 45 height 31
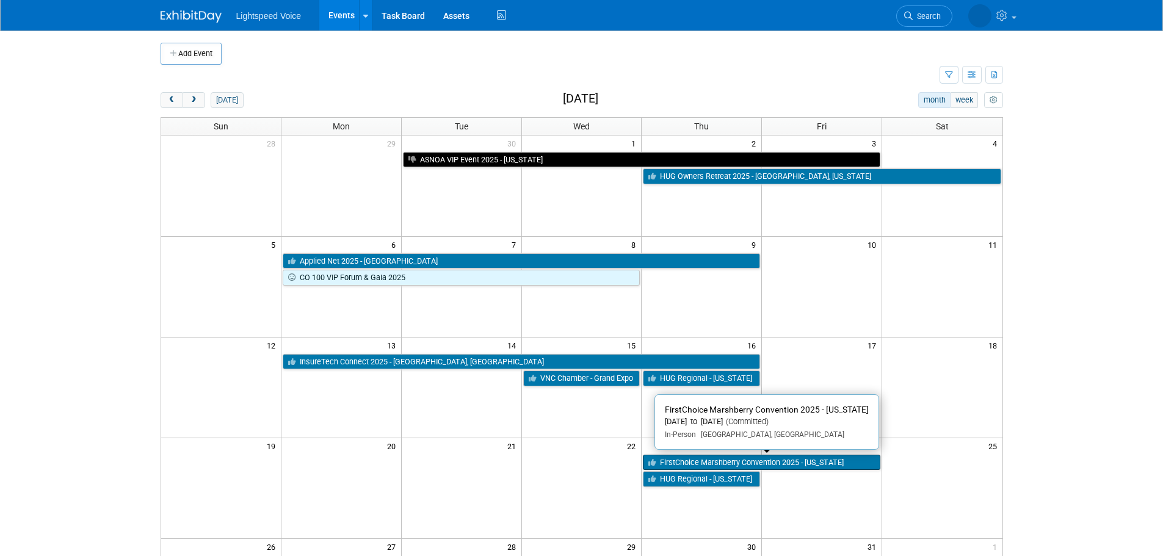
click at [686, 459] on link "FirstChoice Marshberry Convention 2025 - [US_STATE]" at bounding box center [762, 463] width 238 height 16
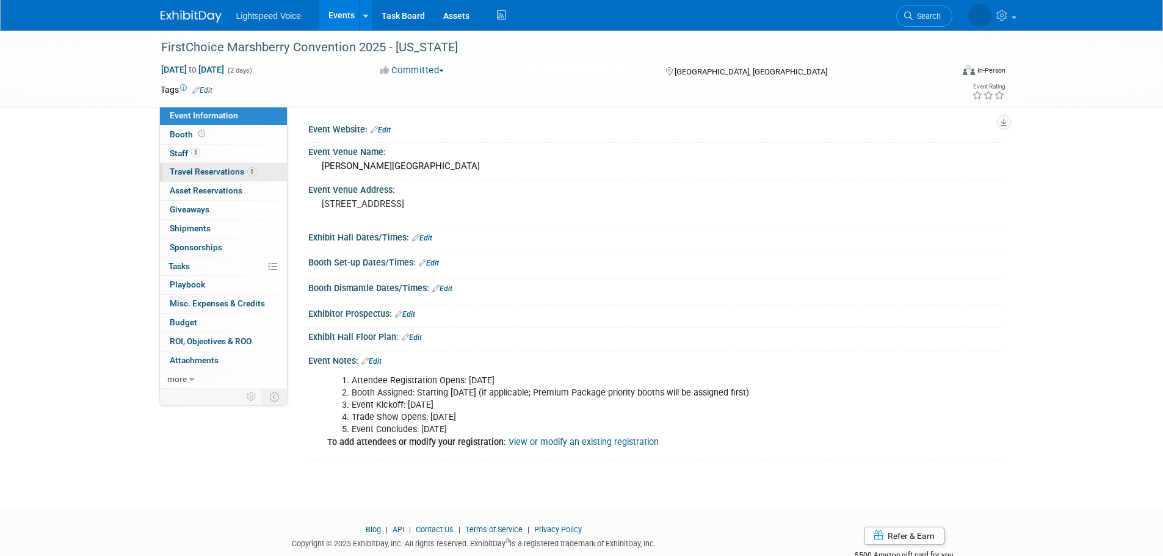
click at [222, 173] on span "Travel Reservations 1" at bounding box center [213, 172] width 87 height 10
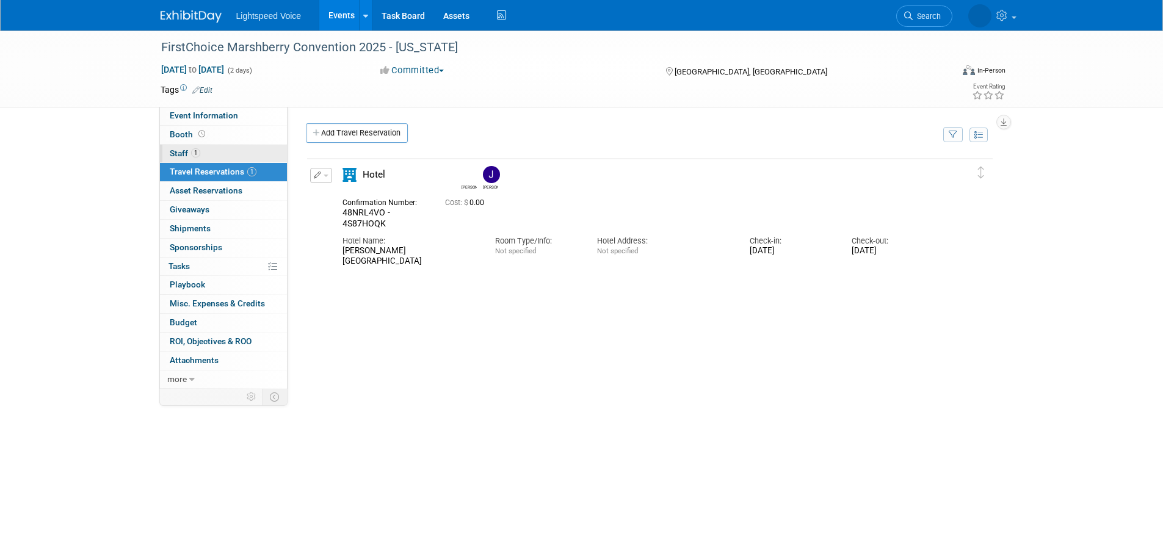
click at [209, 153] on link "1 Staff 1" at bounding box center [223, 154] width 127 height 18
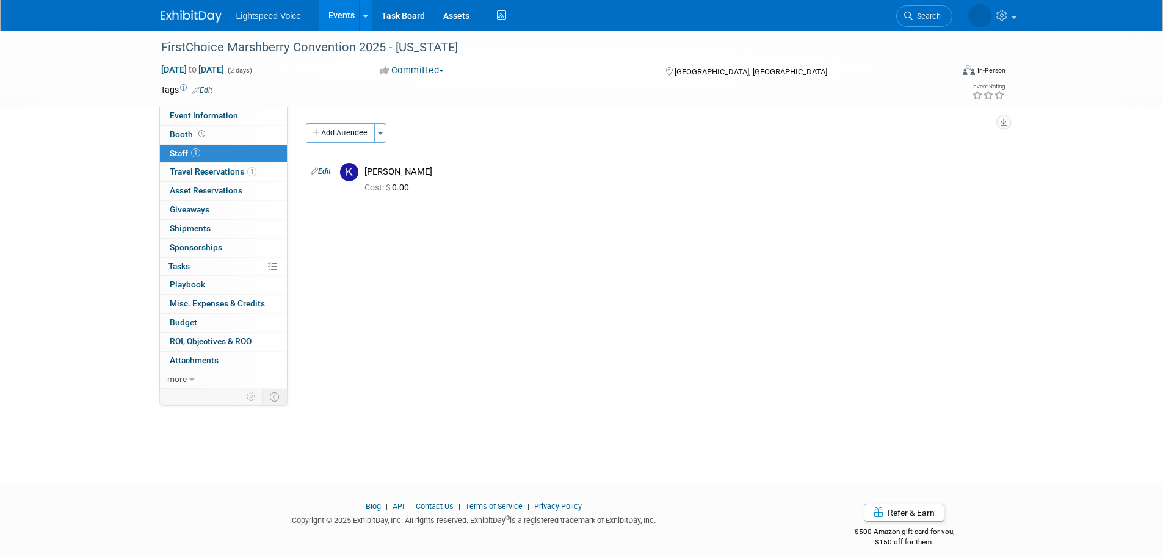
click at [345, 10] on link "Events" at bounding box center [341, 15] width 45 height 31
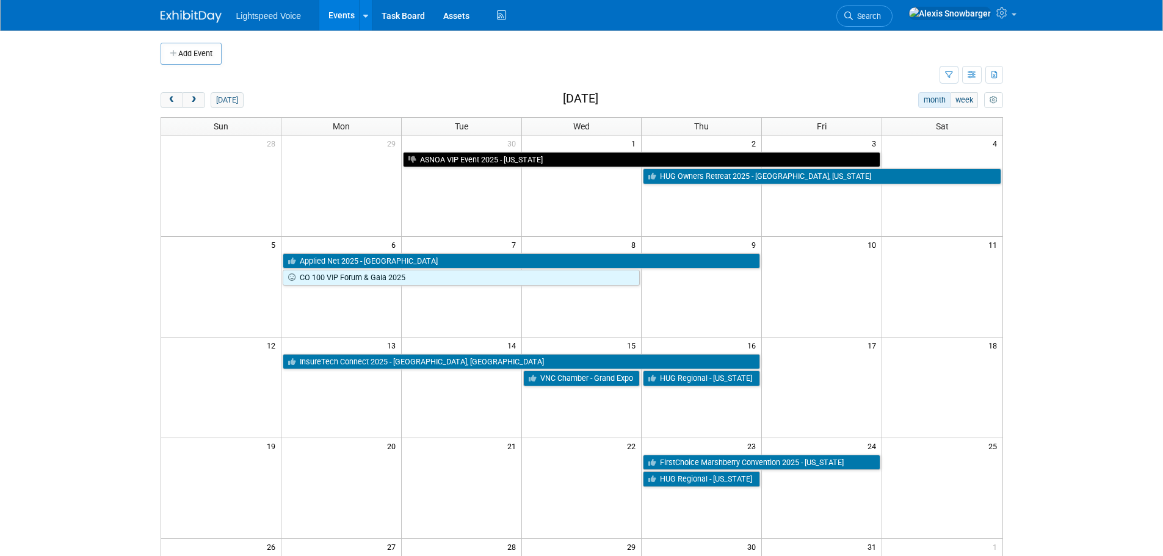
click at [194, 90] on div "Add Event New Event Duplicate Event Warning There is another event in your work…" at bounding box center [581, 398] width 861 height 735
click at [195, 96] on span "next" at bounding box center [193, 100] width 9 height 8
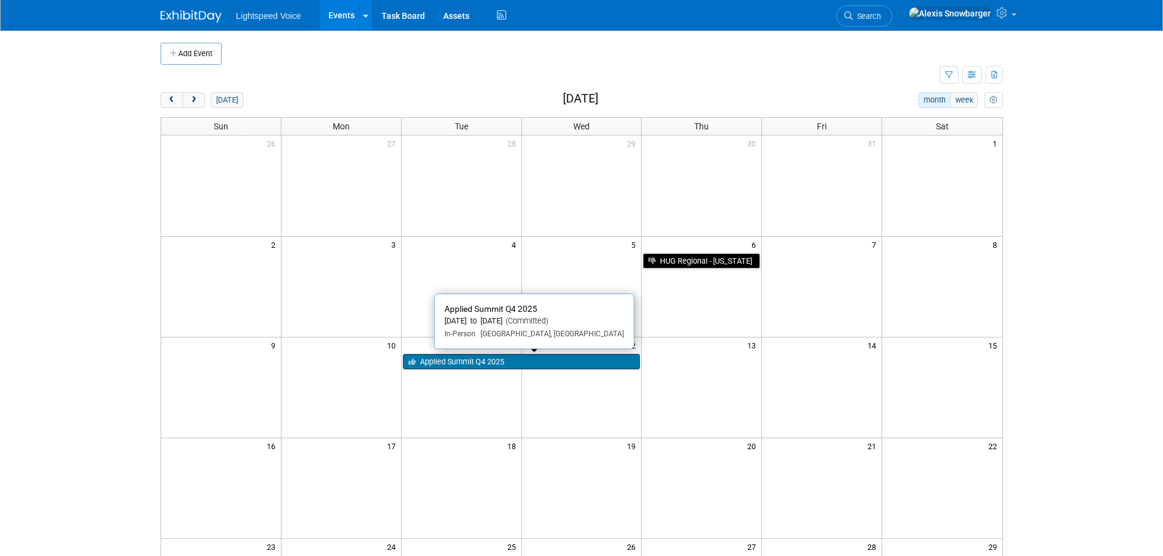
click at [432, 365] on link "Applied Summit Q4 2025" at bounding box center [522, 362] width 238 height 16
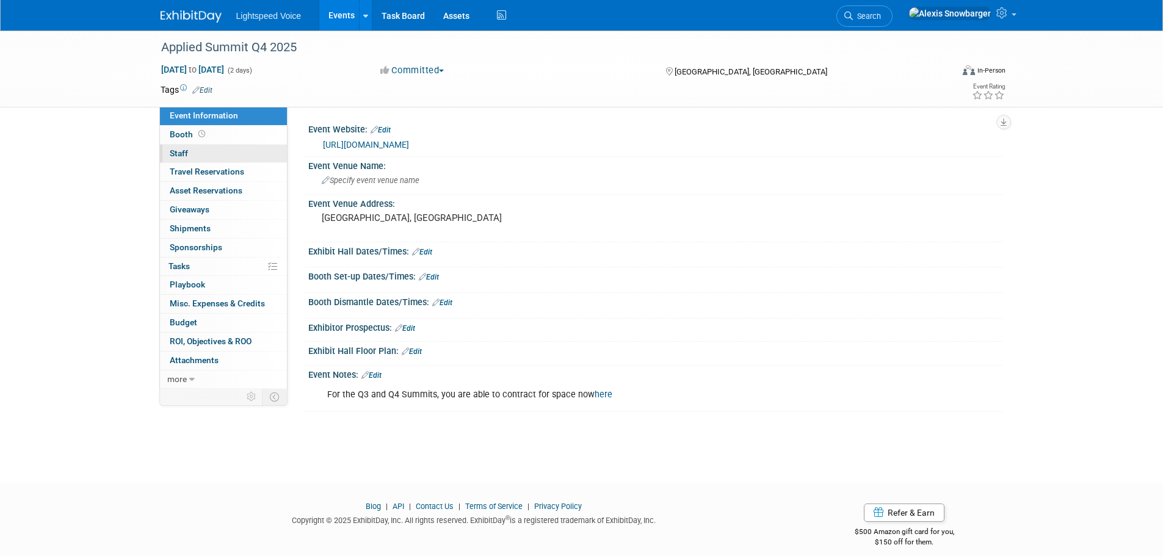
click at [223, 158] on link "0 Staff 0" at bounding box center [223, 154] width 127 height 18
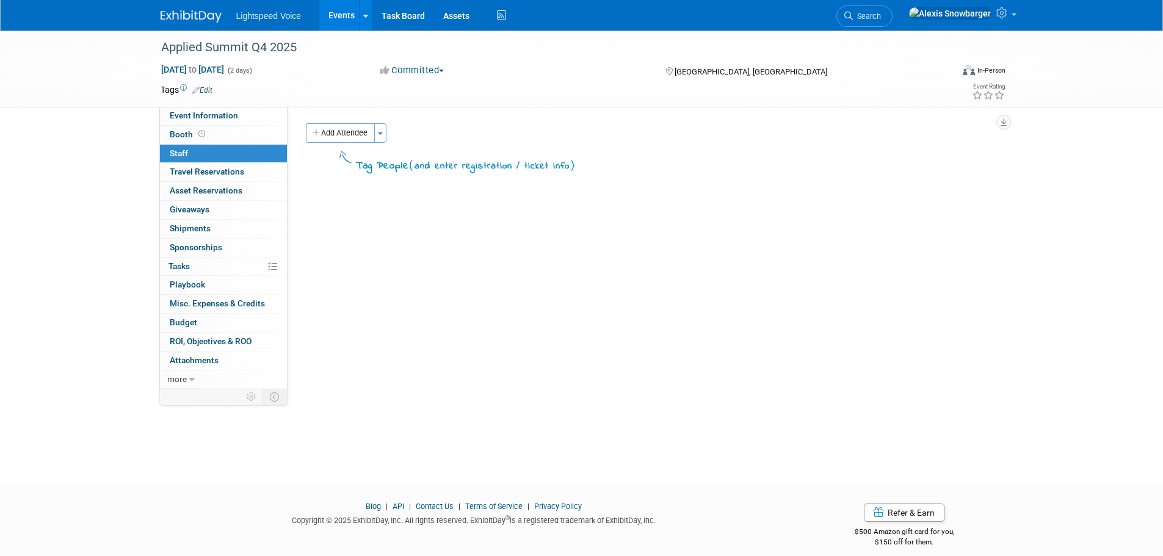
click at [334, 19] on link "Events" at bounding box center [341, 15] width 45 height 31
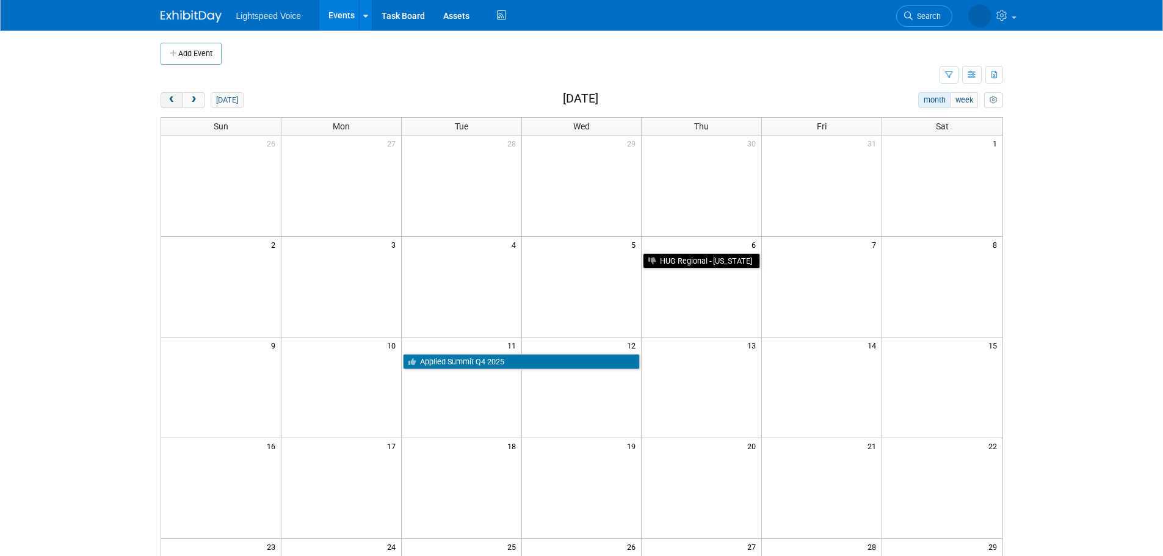
click at [176, 104] on span "prev" at bounding box center [171, 100] width 9 height 8
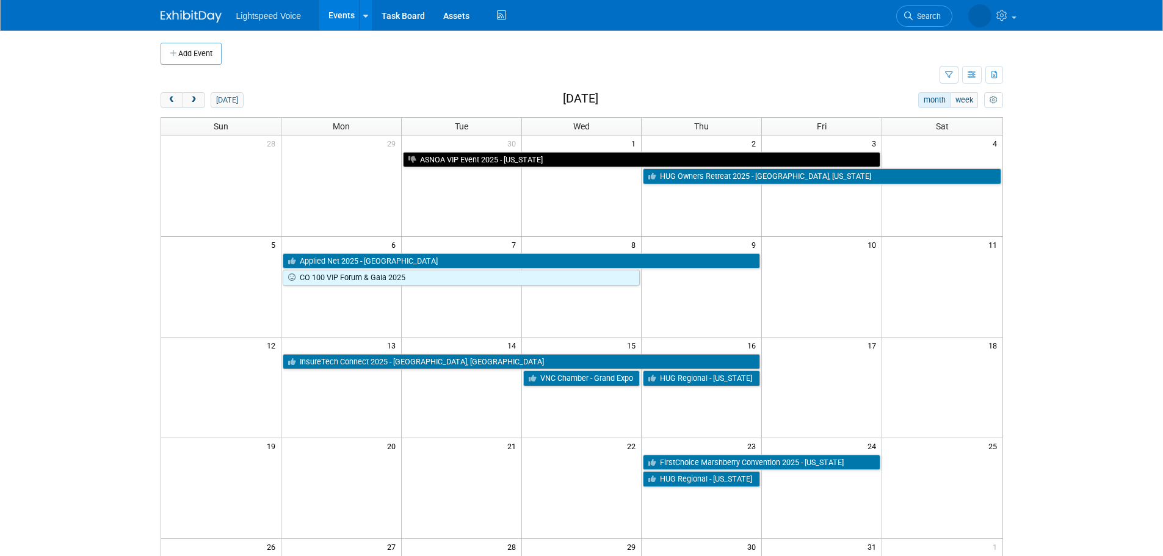
click at [205, 102] on div "[DATE]" at bounding box center [202, 100] width 83 height 16
click at [202, 101] on button "next" at bounding box center [194, 100] width 23 height 16
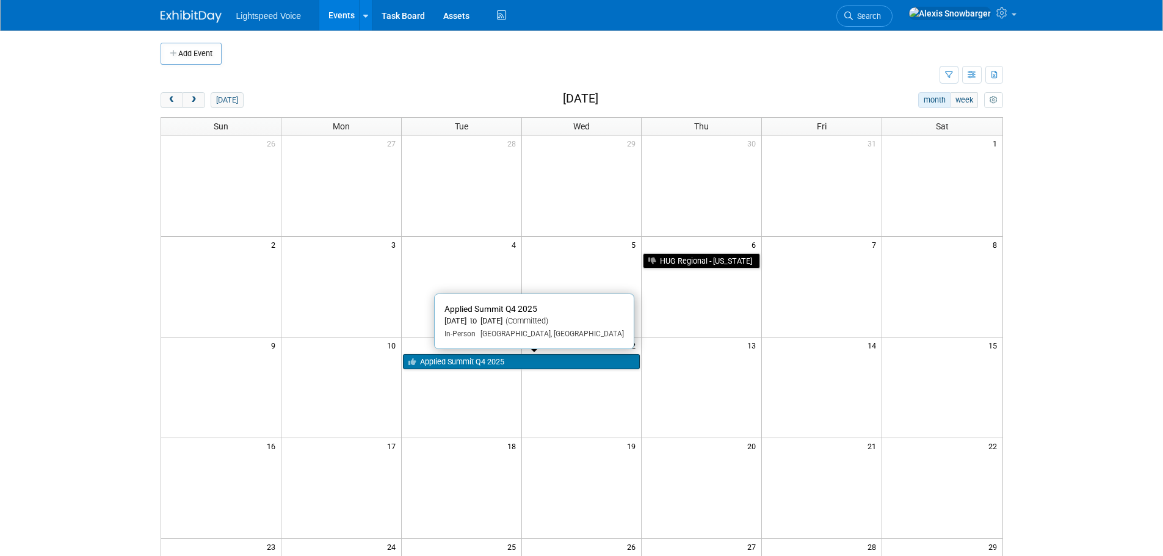
click at [448, 360] on link "Applied Summit Q4 2025" at bounding box center [522, 362] width 238 height 16
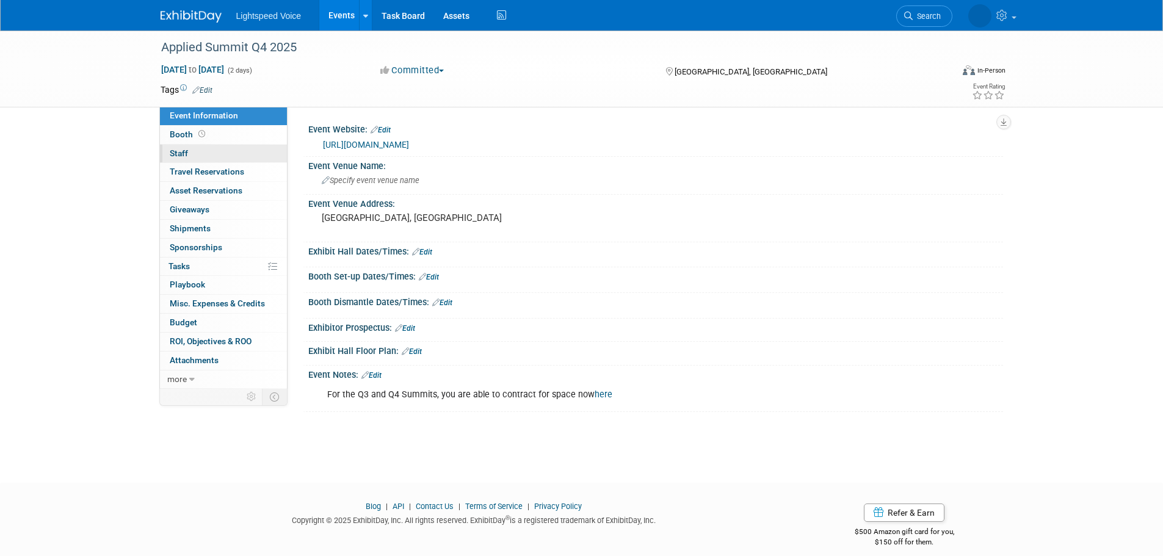
click at [225, 150] on link "0 Staff 0" at bounding box center [223, 154] width 127 height 18
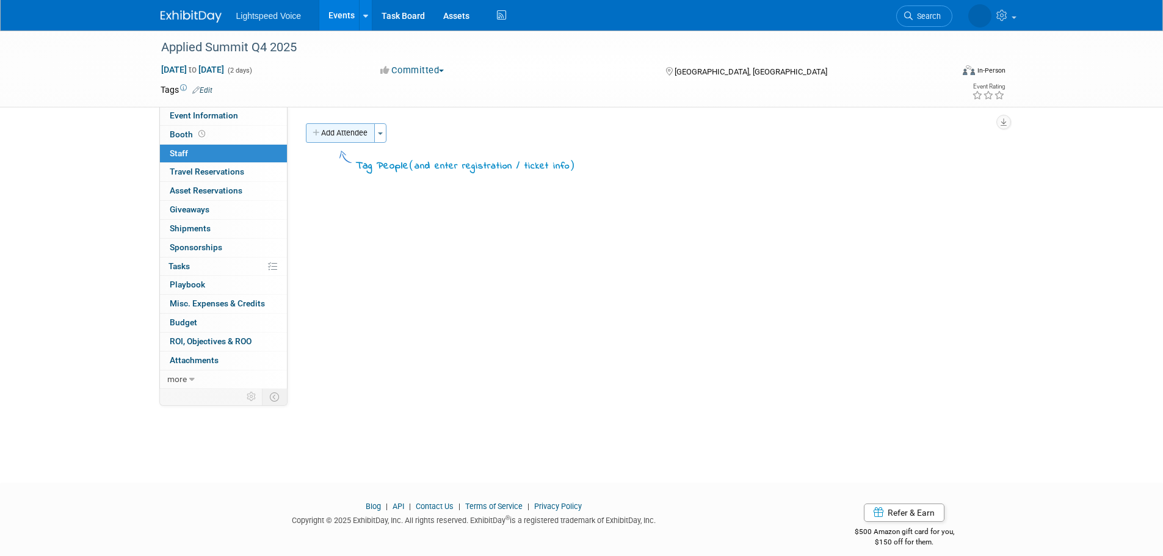
click at [327, 129] on button "Add Attendee" at bounding box center [340, 133] width 69 height 20
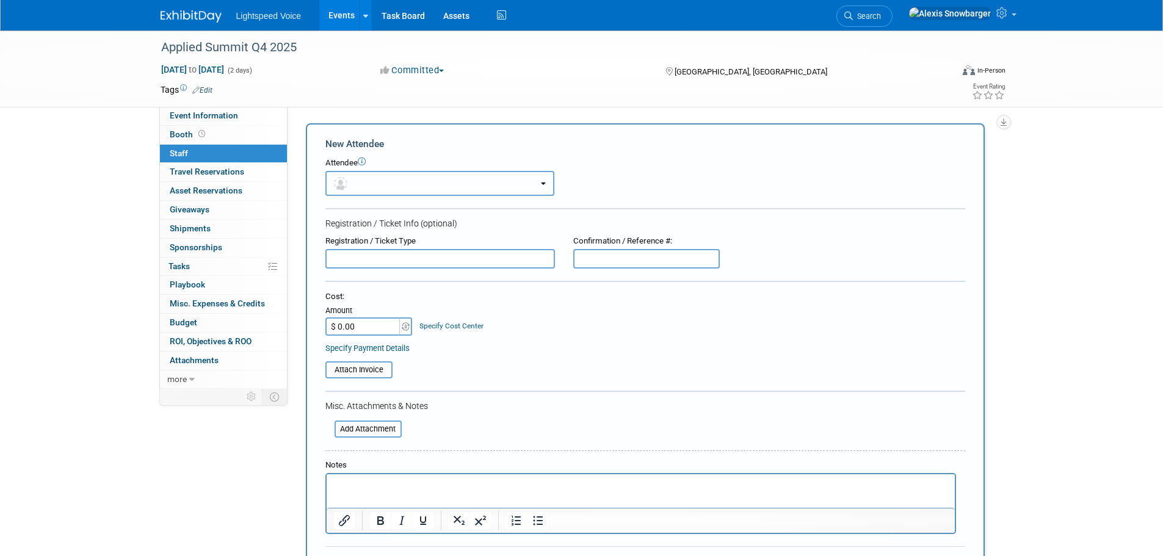
click at [374, 194] on button "button" at bounding box center [439, 183] width 229 height 25
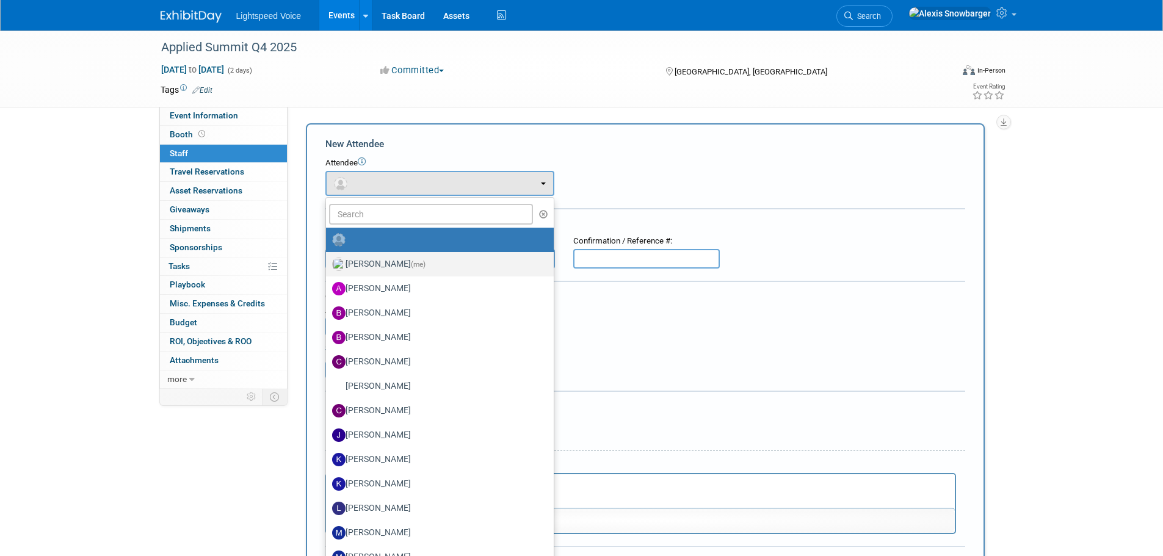
click at [404, 266] on label "[PERSON_NAME] (me)" at bounding box center [436, 265] width 209 height 20
click at [328, 266] on input "[PERSON_NAME] (me)" at bounding box center [324, 263] width 8 height 8
select select "ab79a20d-082c-4de5-bafa-52769306ab92"
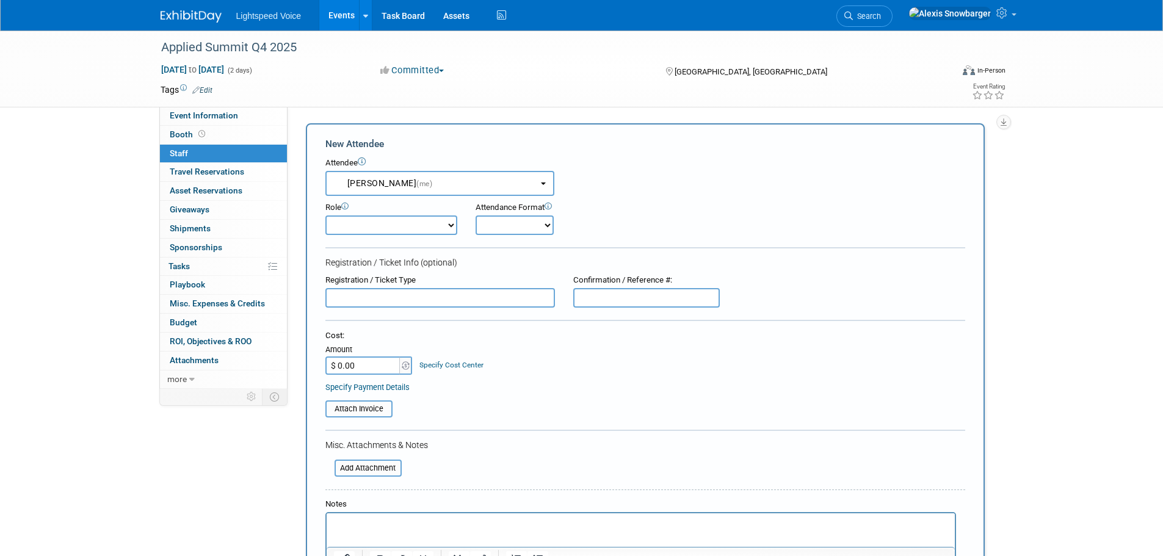
click at [399, 227] on select "Demonstrator Host Planner Presenter Sales Representative Set-up/Dismantle Crew …" at bounding box center [391, 226] width 132 height 20
select select "4"
click at [325, 216] on select "Demonstrator Host Planner Presenter Sales Representative Set-up/Dismantle Crew …" at bounding box center [391, 226] width 132 height 20
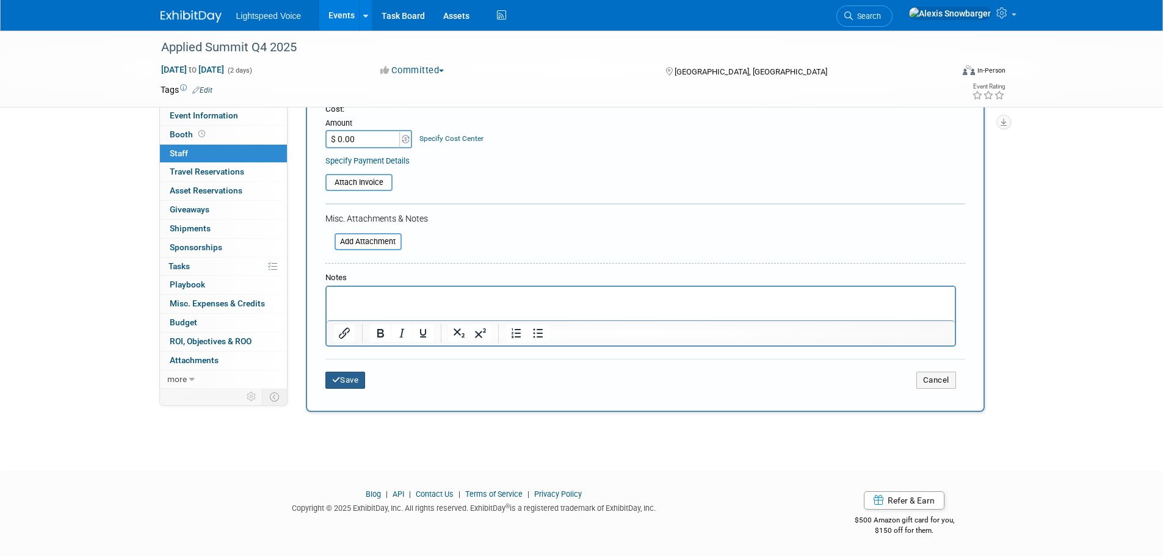
click at [363, 382] on button "Save" at bounding box center [345, 380] width 40 height 17
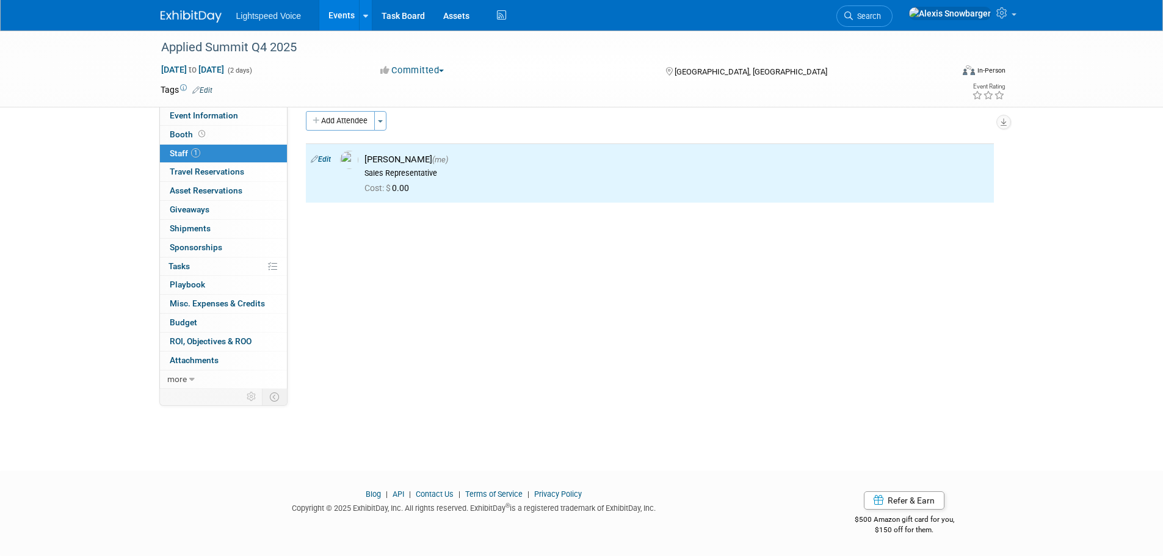
click at [333, 10] on link "Events" at bounding box center [341, 15] width 45 height 31
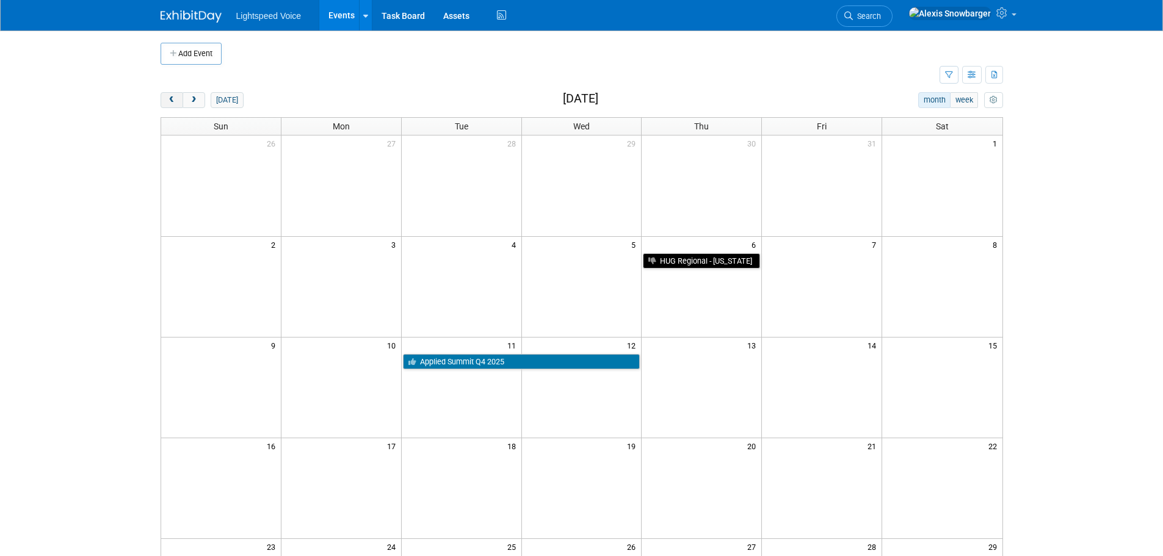
click at [166, 96] on button "prev" at bounding box center [172, 100] width 23 height 16
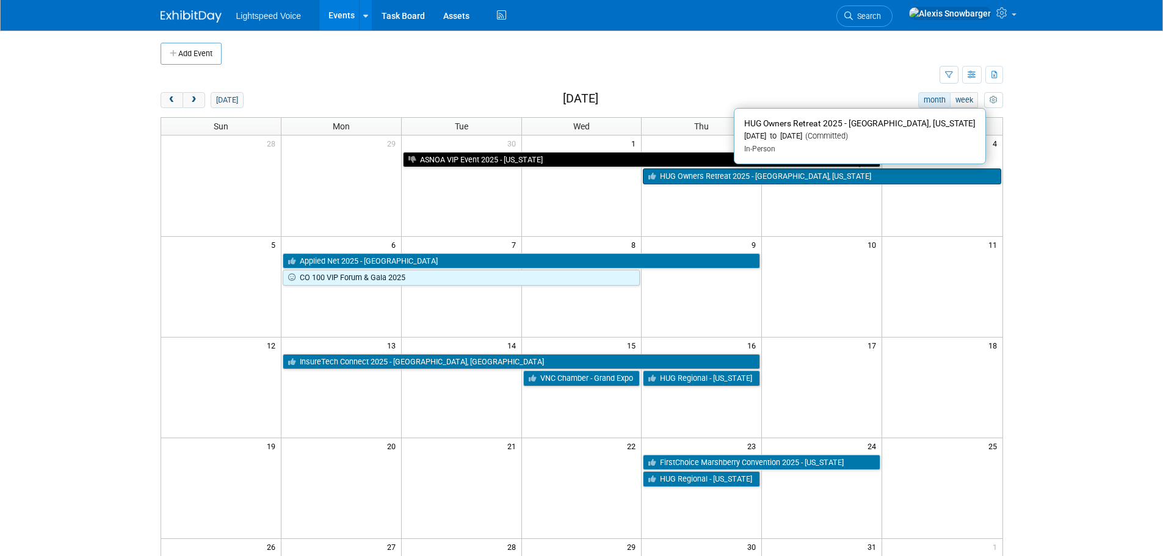
click at [701, 183] on link "HUG Owners Retreat 2025 - [GEOGRAPHIC_DATA], [US_STATE]" at bounding box center [822, 177] width 358 height 16
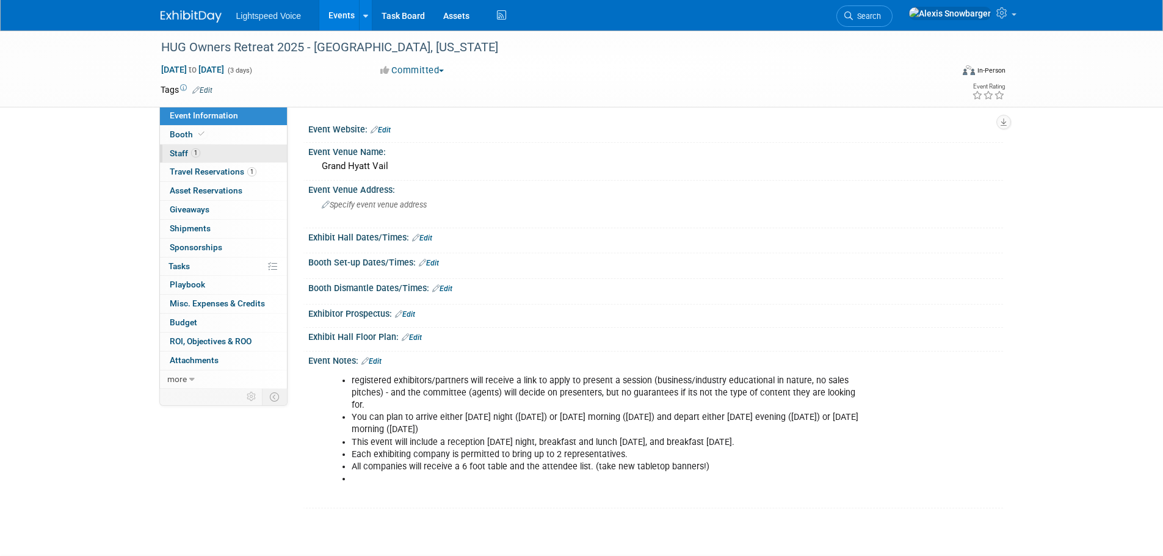
click at [193, 156] on span "1" at bounding box center [195, 152] width 9 height 9
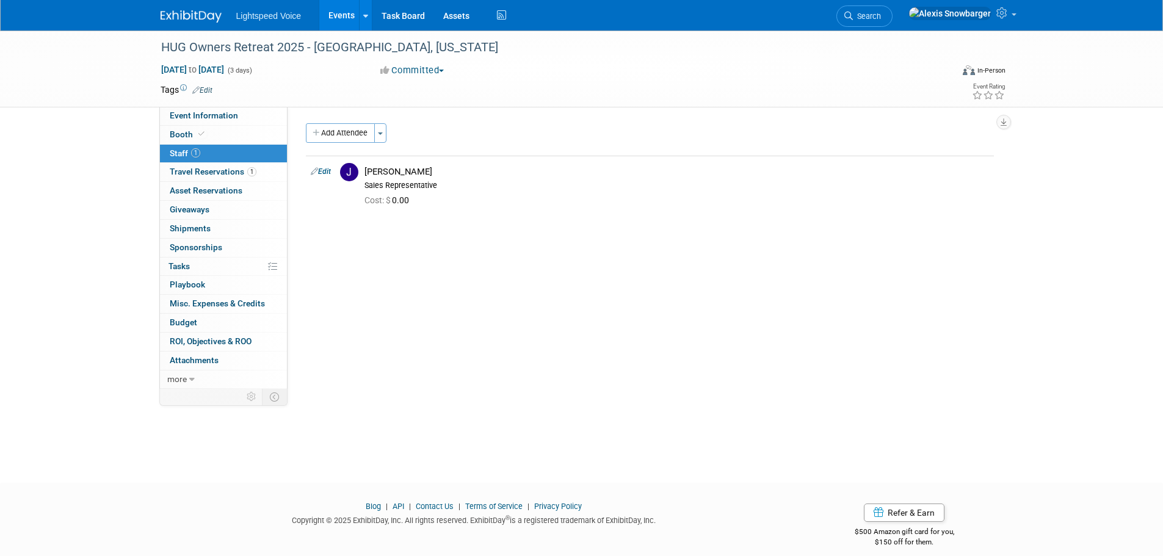
click at [330, 10] on link "Events" at bounding box center [341, 15] width 45 height 31
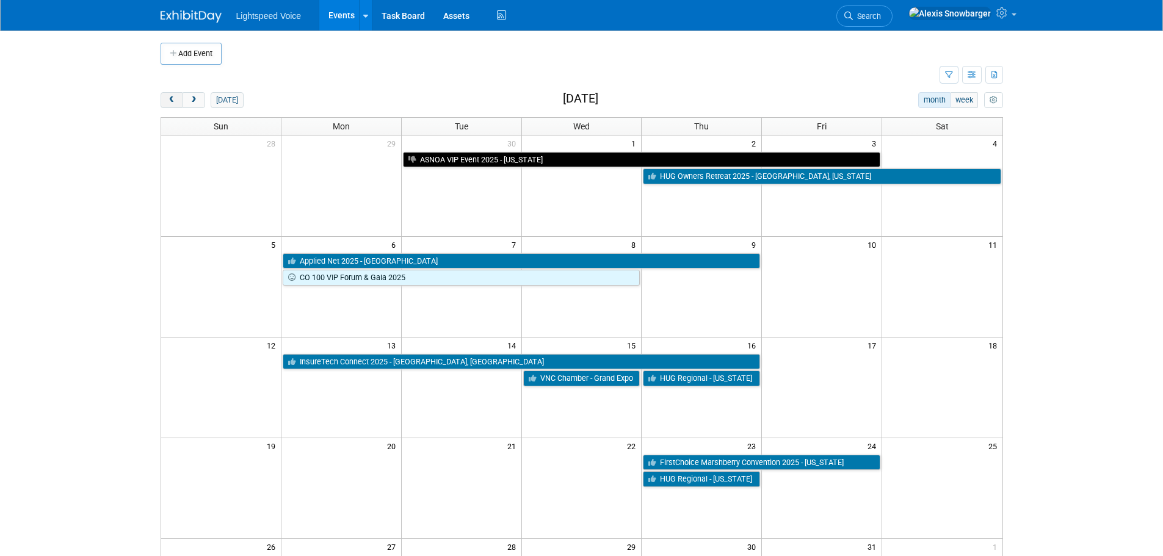
click at [169, 102] on span "prev" at bounding box center [171, 100] width 9 height 8
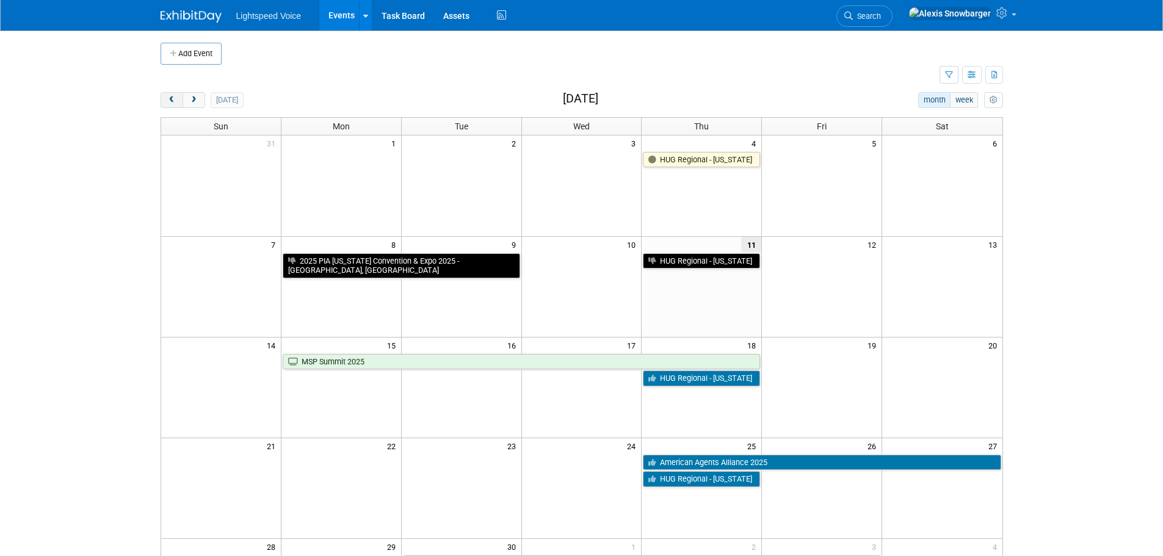
click at [173, 98] on span "prev" at bounding box center [171, 100] width 9 height 8
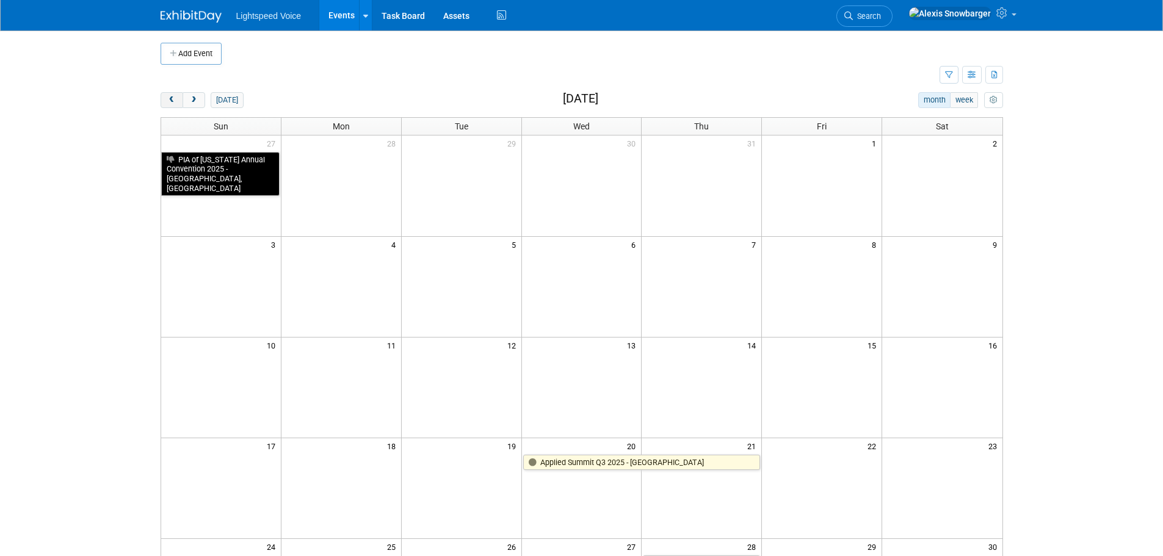
click at [173, 98] on span "prev" at bounding box center [171, 100] width 9 height 8
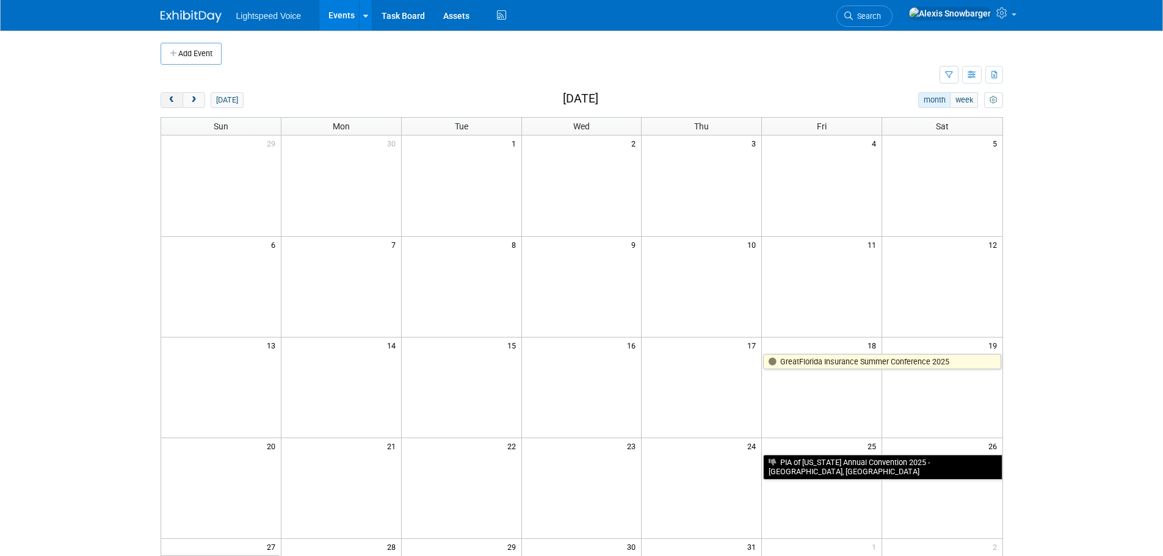
click at [173, 98] on span "prev" at bounding box center [171, 100] width 9 height 8
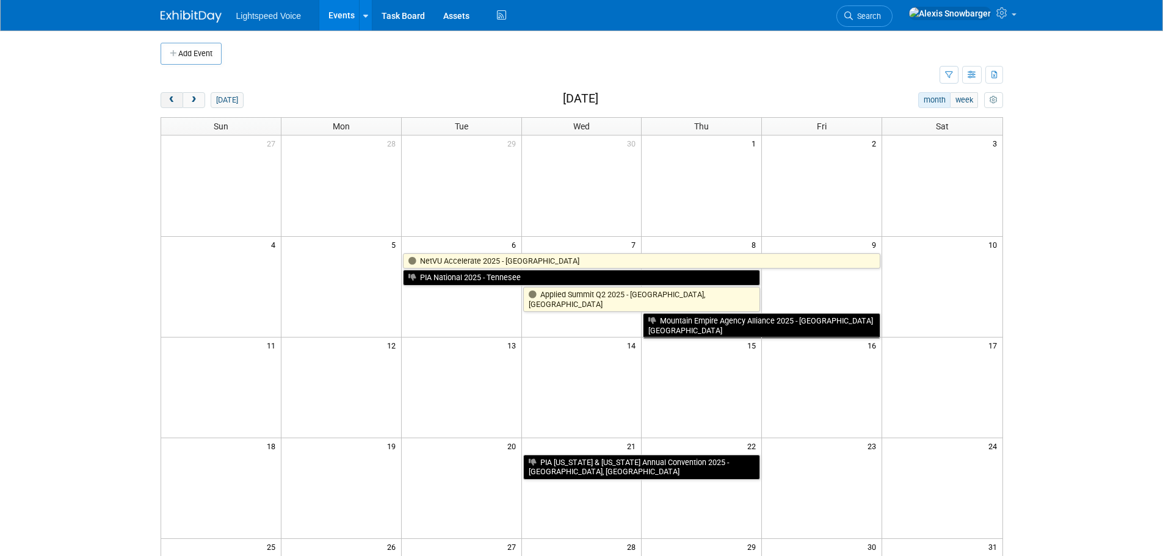
click at [173, 98] on span "prev" at bounding box center [171, 100] width 9 height 8
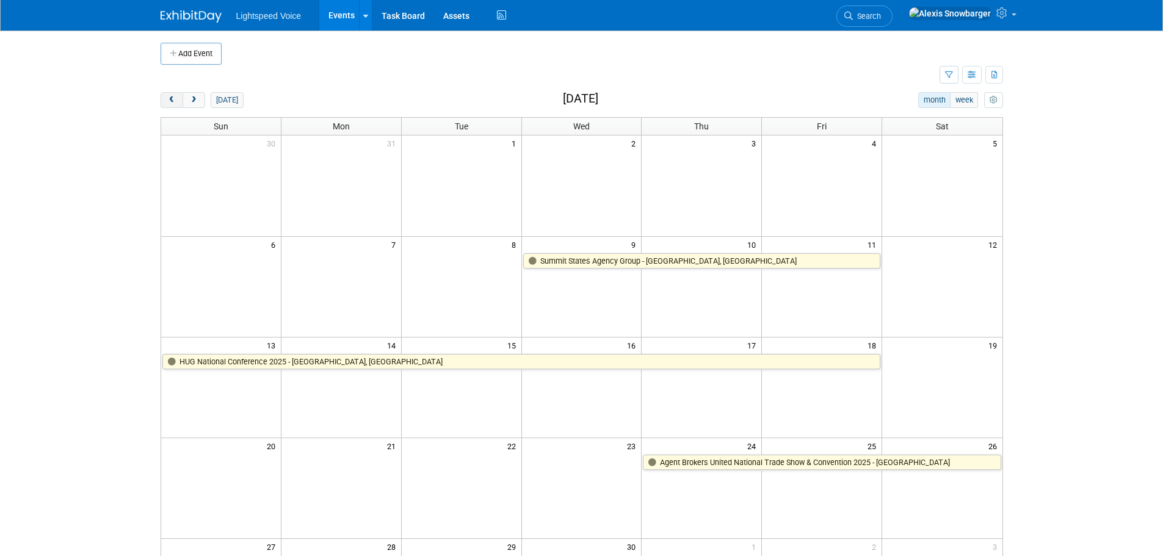
click at [173, 97] on span "prev" at bounding box center [171, 100] width 9 height 8
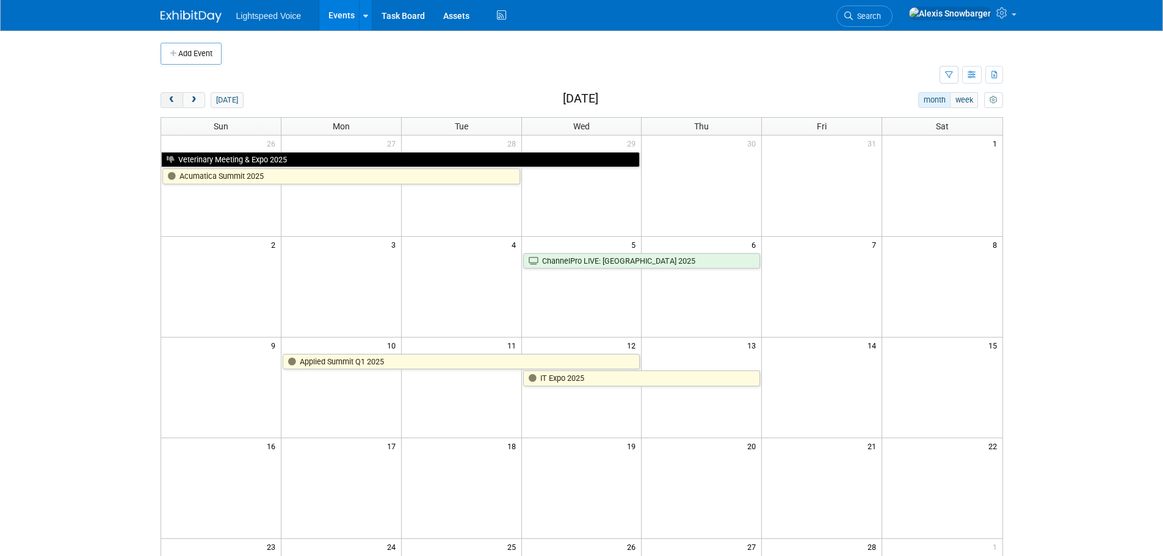
click at [172, 97] on span "prev" at bounding box center [171, 100] width 9 height 8
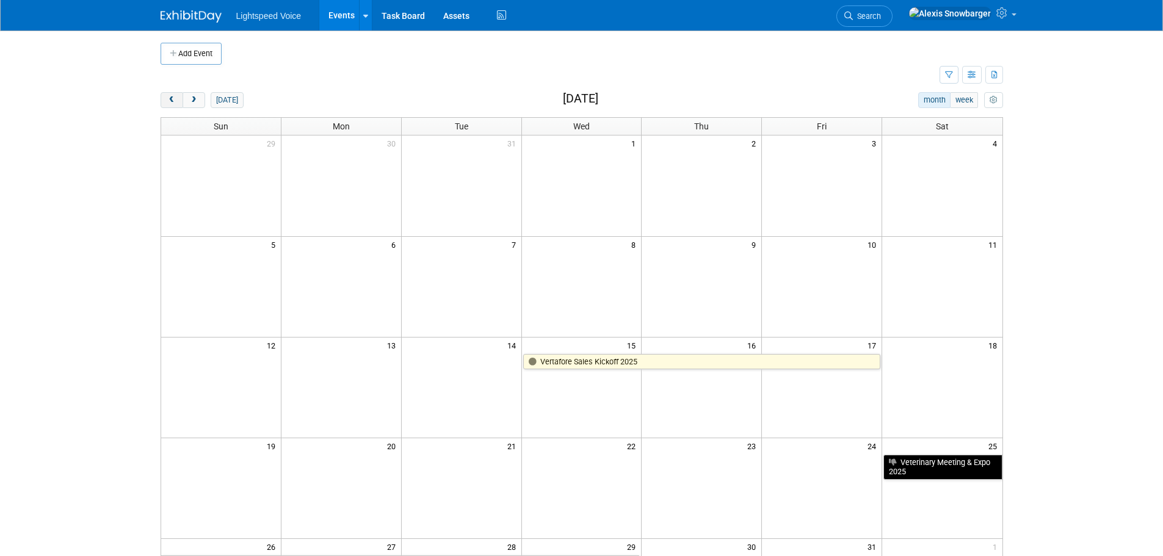
click at [172, 97] on span "prev" at bounding box center [171, 100] width 9 height 8
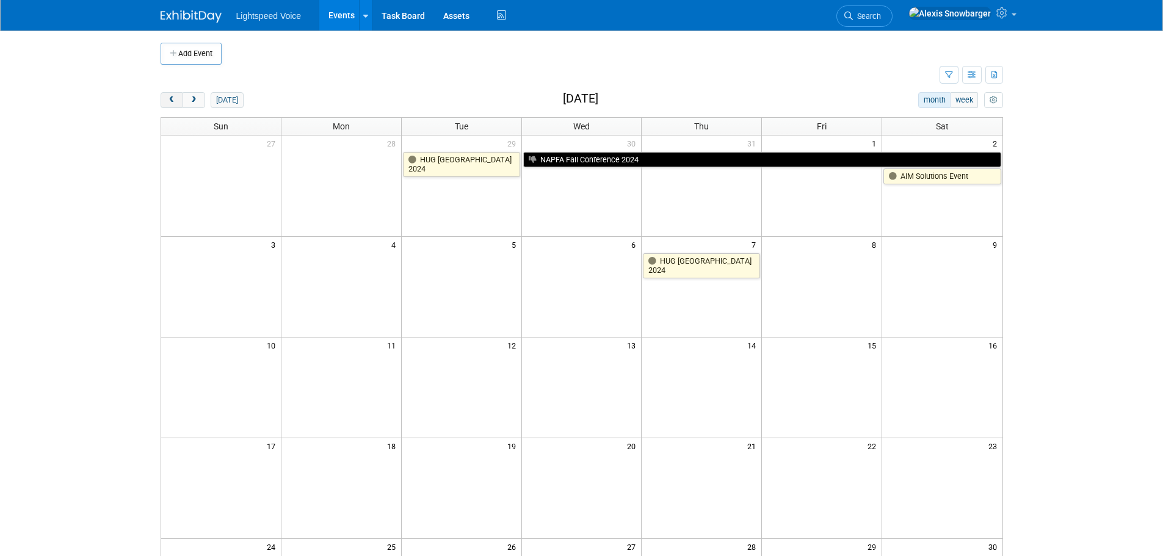
click at [172, 97] on span "prev" at bounding box center [171, 100] width 9 height 8
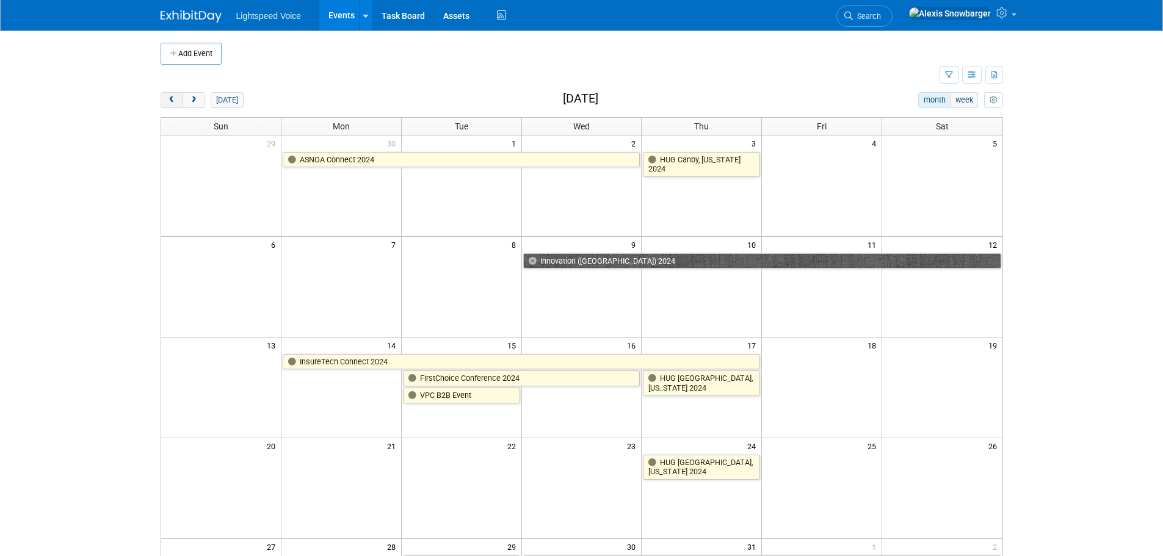
click at [172, 97] on span "prev" at bounding box center [171, 100] width 9 height 8
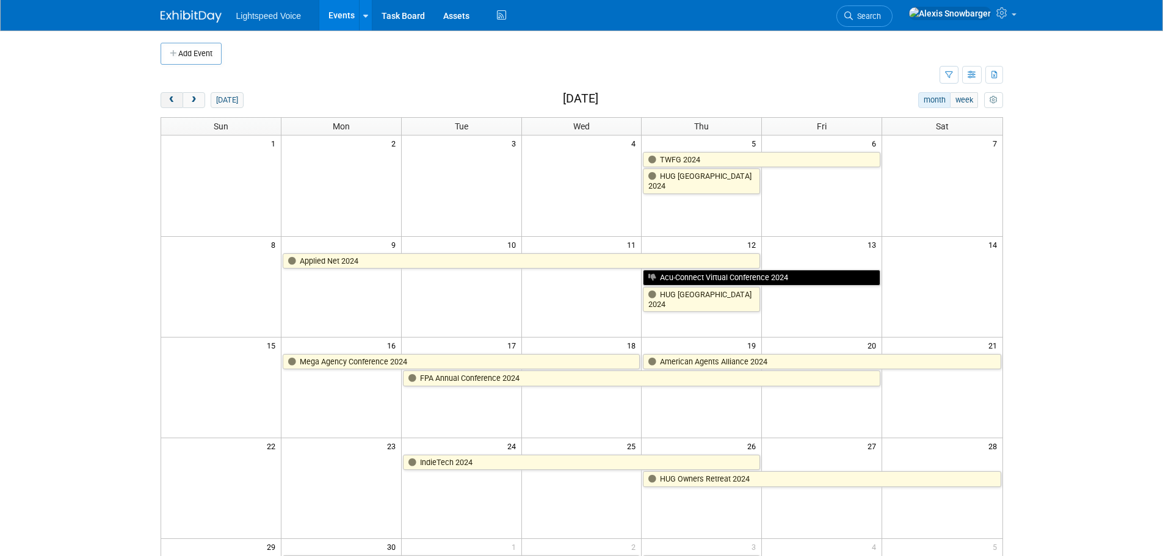
click at [172, 97] on span "prev" at bounding box center [171, 100] width 9 height 8
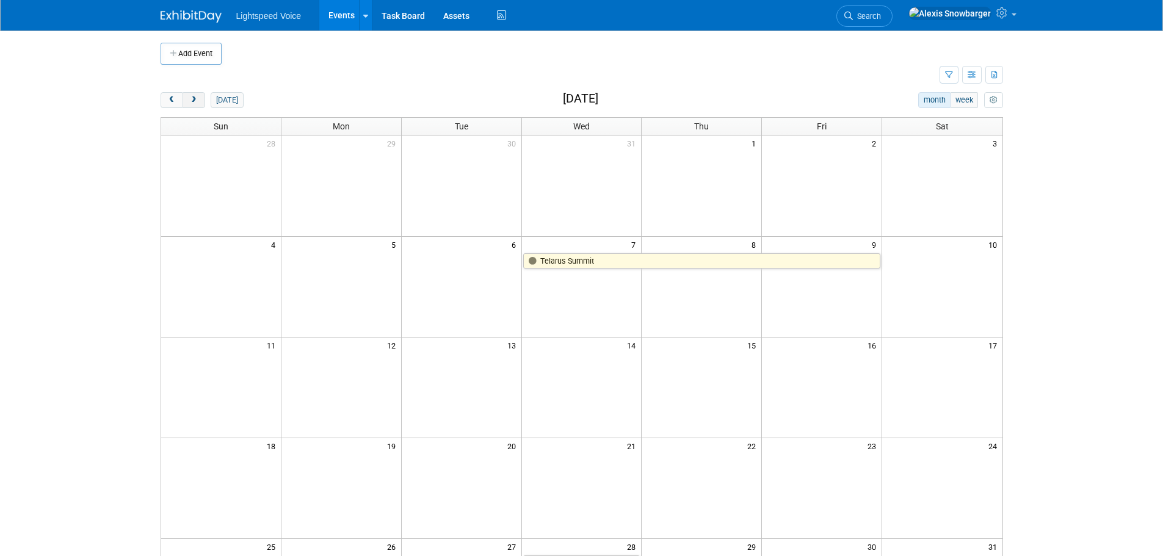
click at [191, 98] on span "next" at bounding box center [193, 100] width 9 height 8
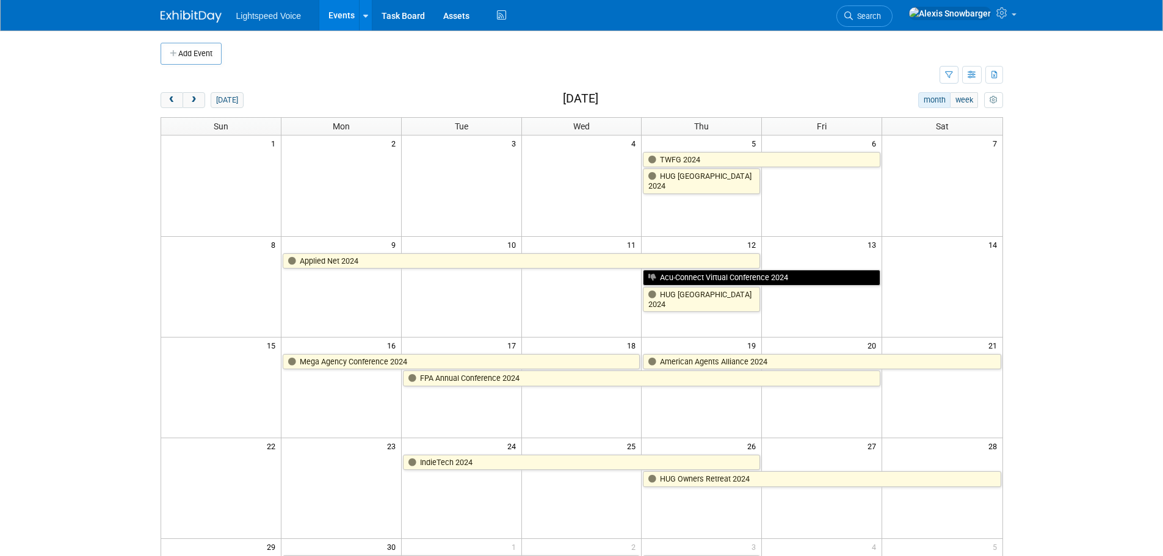
drag, startPoint x: 197, startPoint y: 101, endPoint x: 215, endPoint y: 109, distance: 19.4
click at [196, 101] on span "next" at bounding box center [193, 100] width 9 height 8
